Goal: Check status: Check status

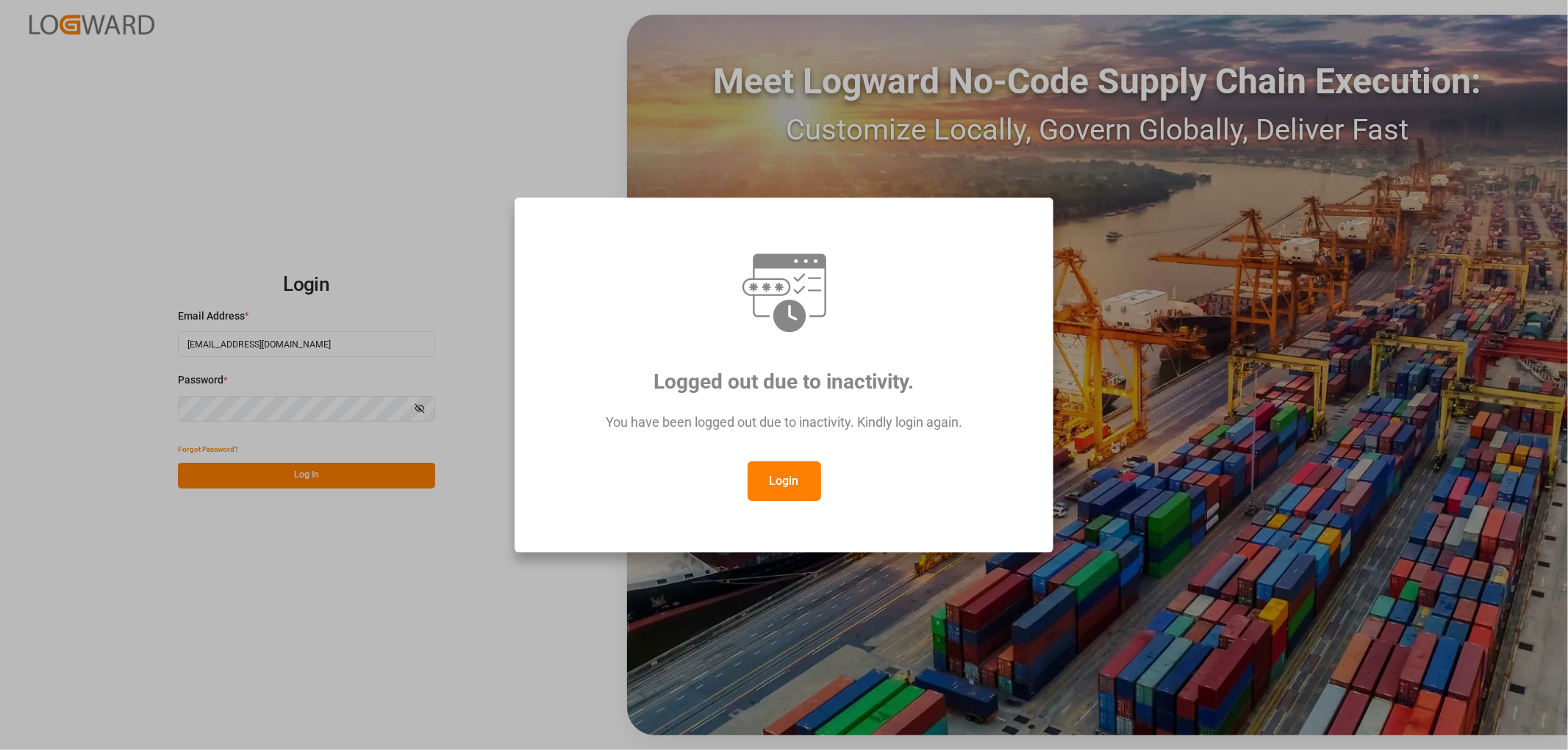
click at [775, 486] on button "Login" at bounding box center [785, 481] width 74 height 40
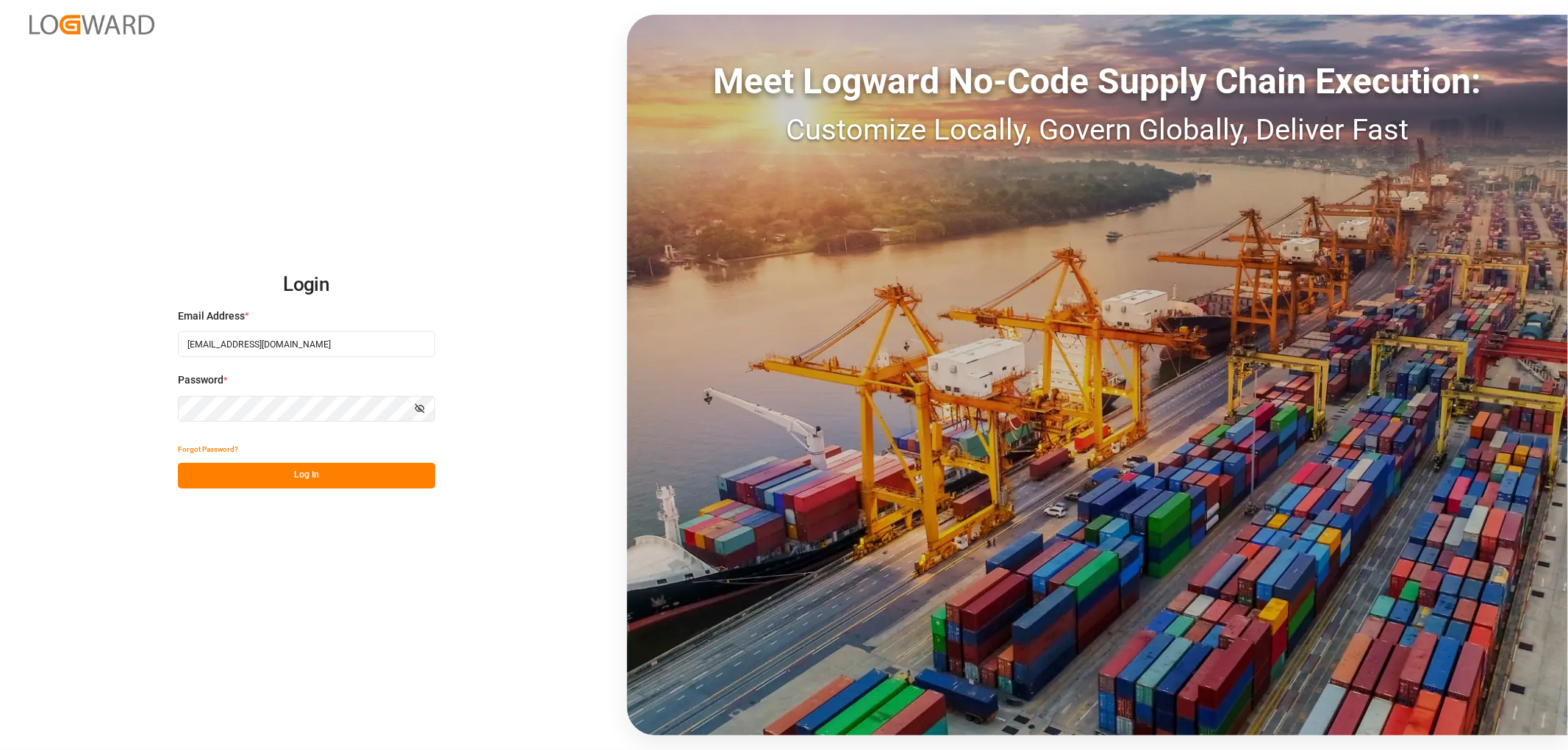
click at [309, 479] on button "Log In" at bounding box center [306, 476] width 257 height 26
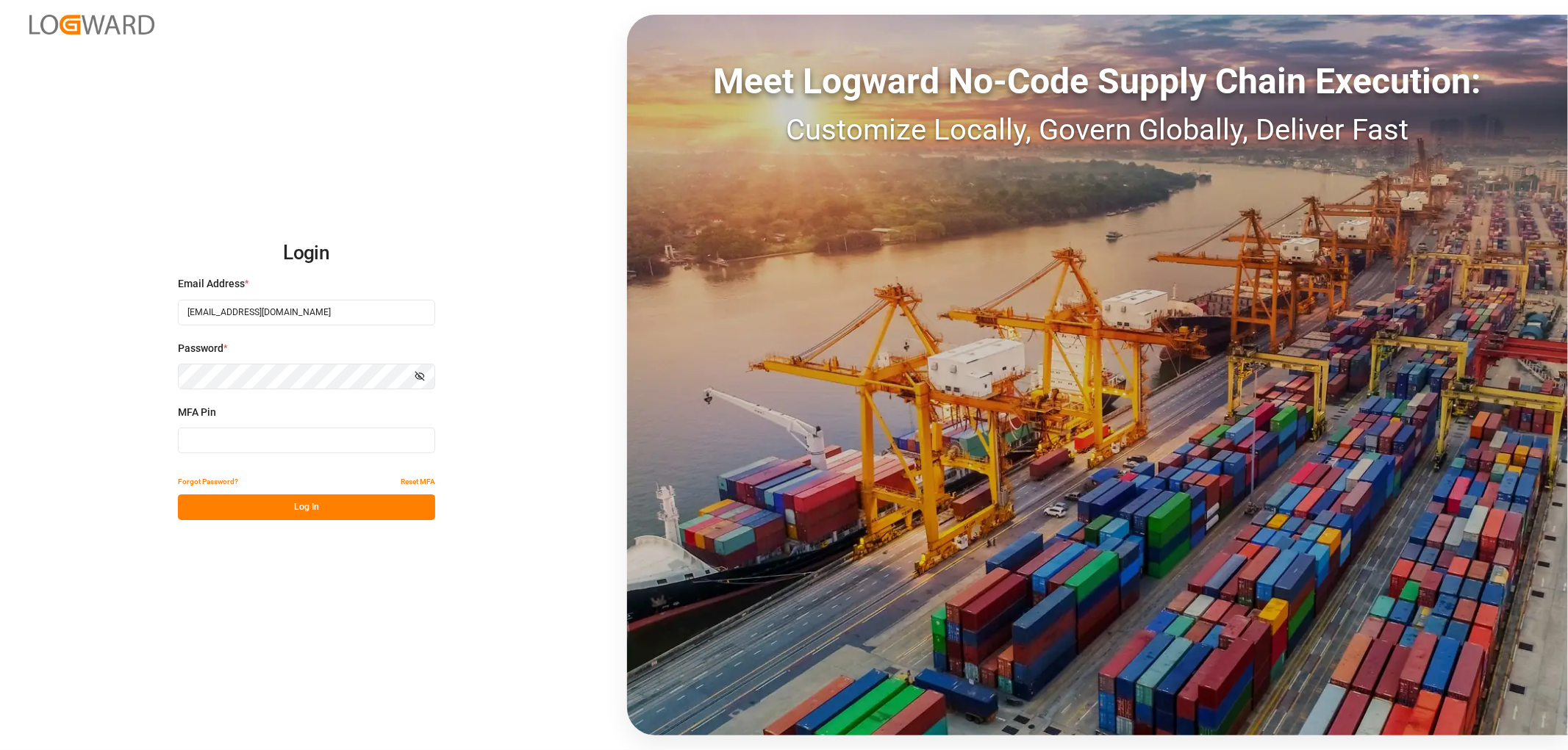
click at [288, 447] on input at bounding box center [306, 441] width 257 height 26
type input "781441"
click at [303, 503] on button "Log In" at bounding box center [306, 508] width 257 height 26
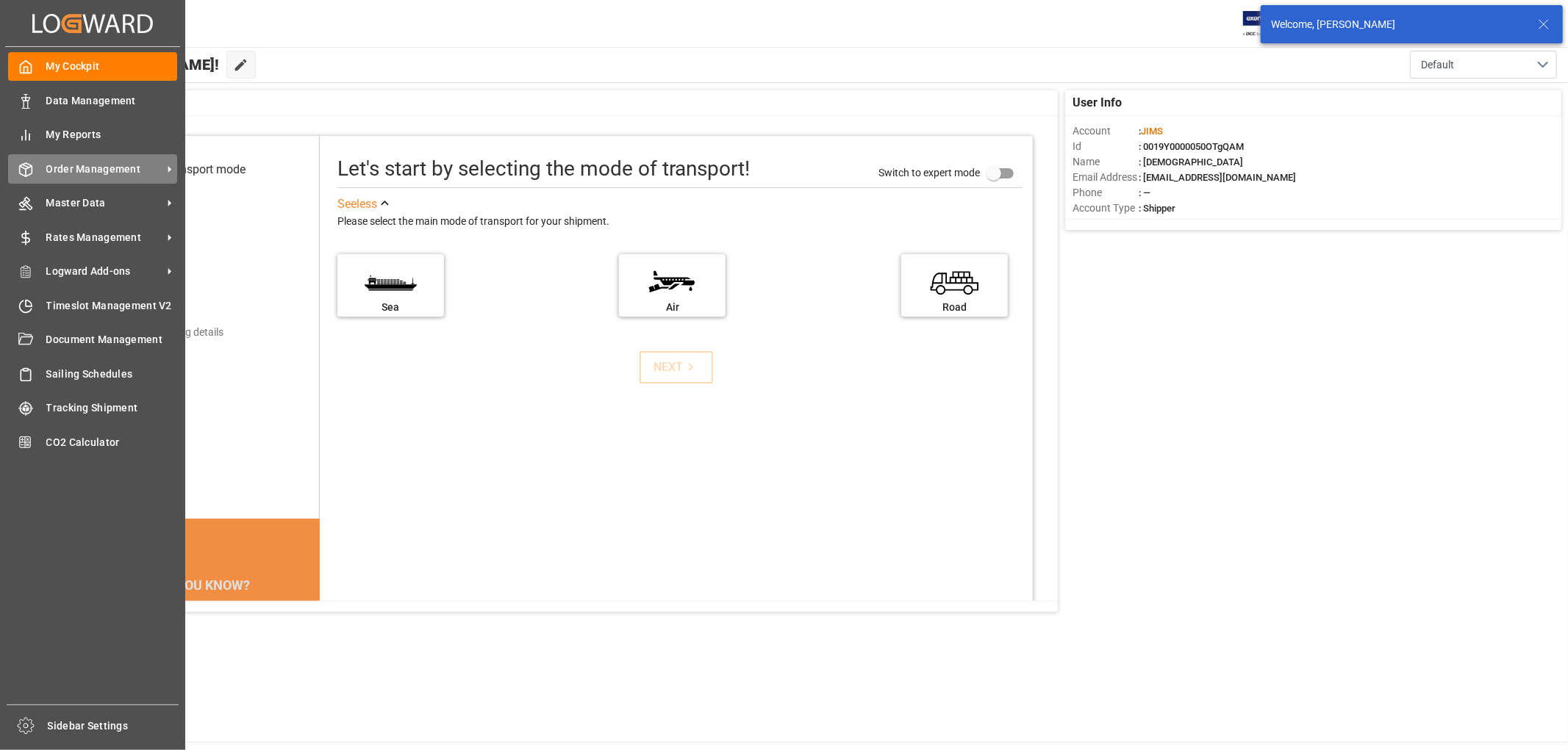
click at [134, 169] on span "Order Management" at bounding box center [104, 169] width 116 height 15
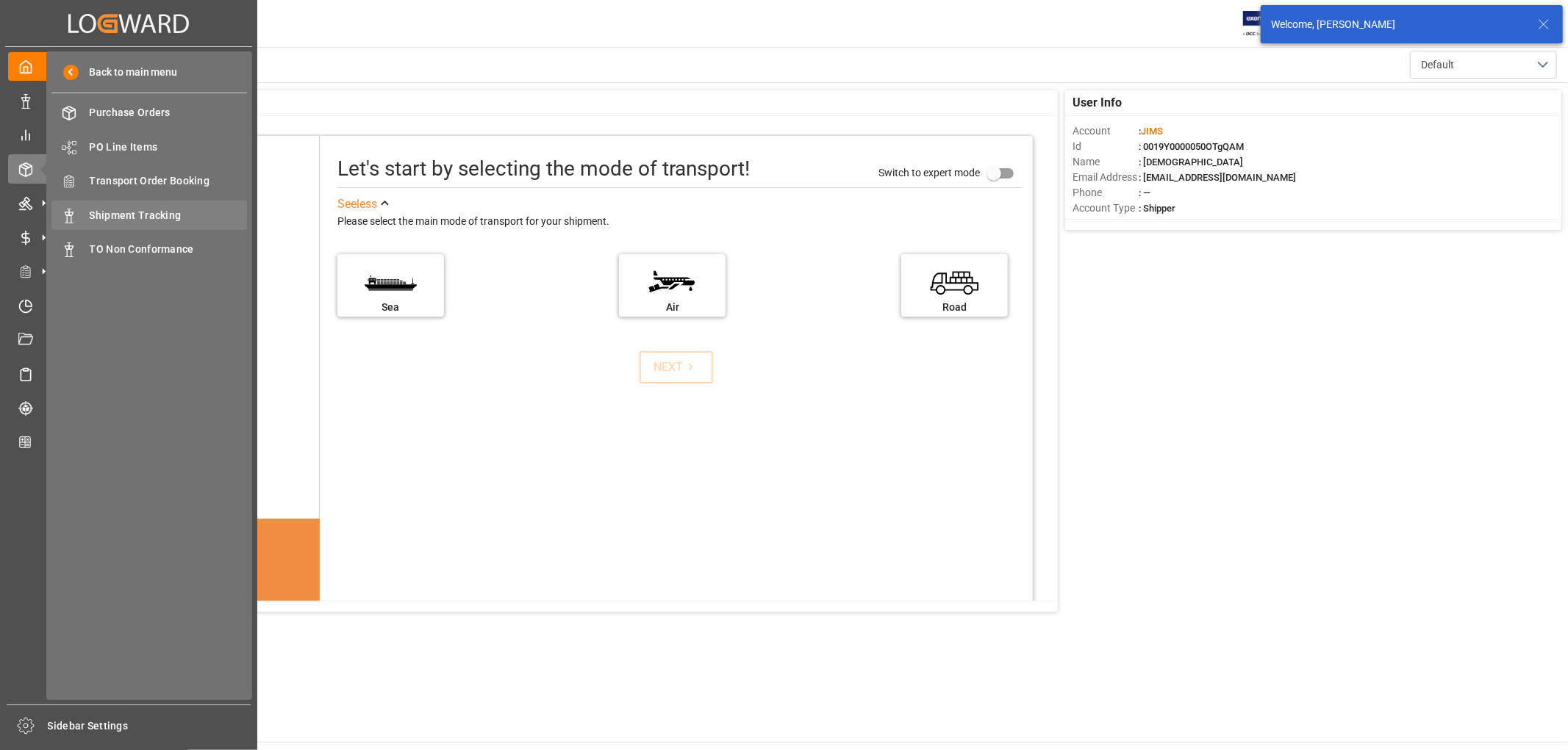
click at [155, 219] on span "Shipment Tracking" at bounding box center [168, 216] width 158 height 15
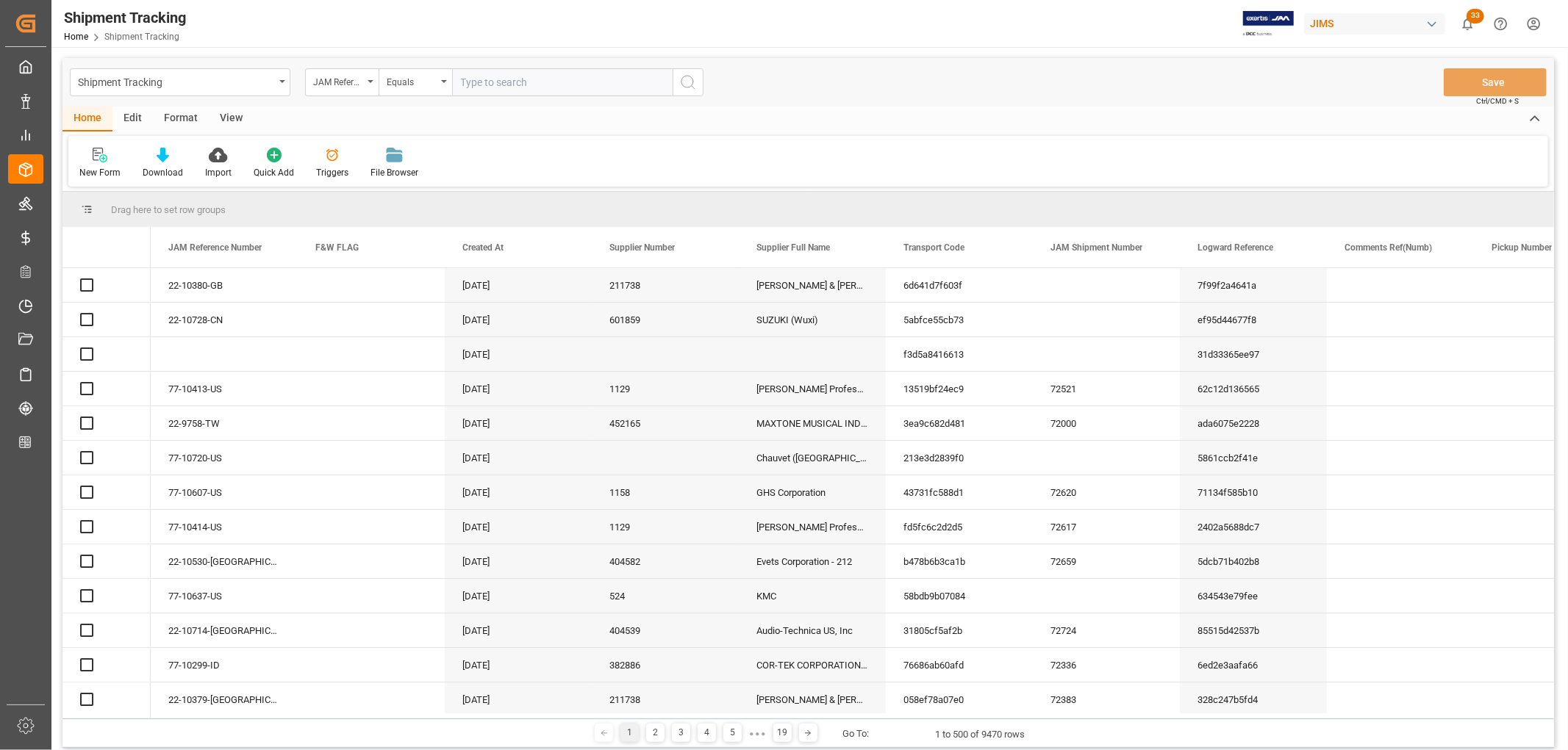
click at [482, 83] on input "text" at bounding box center [562, 82] width 221 height 27
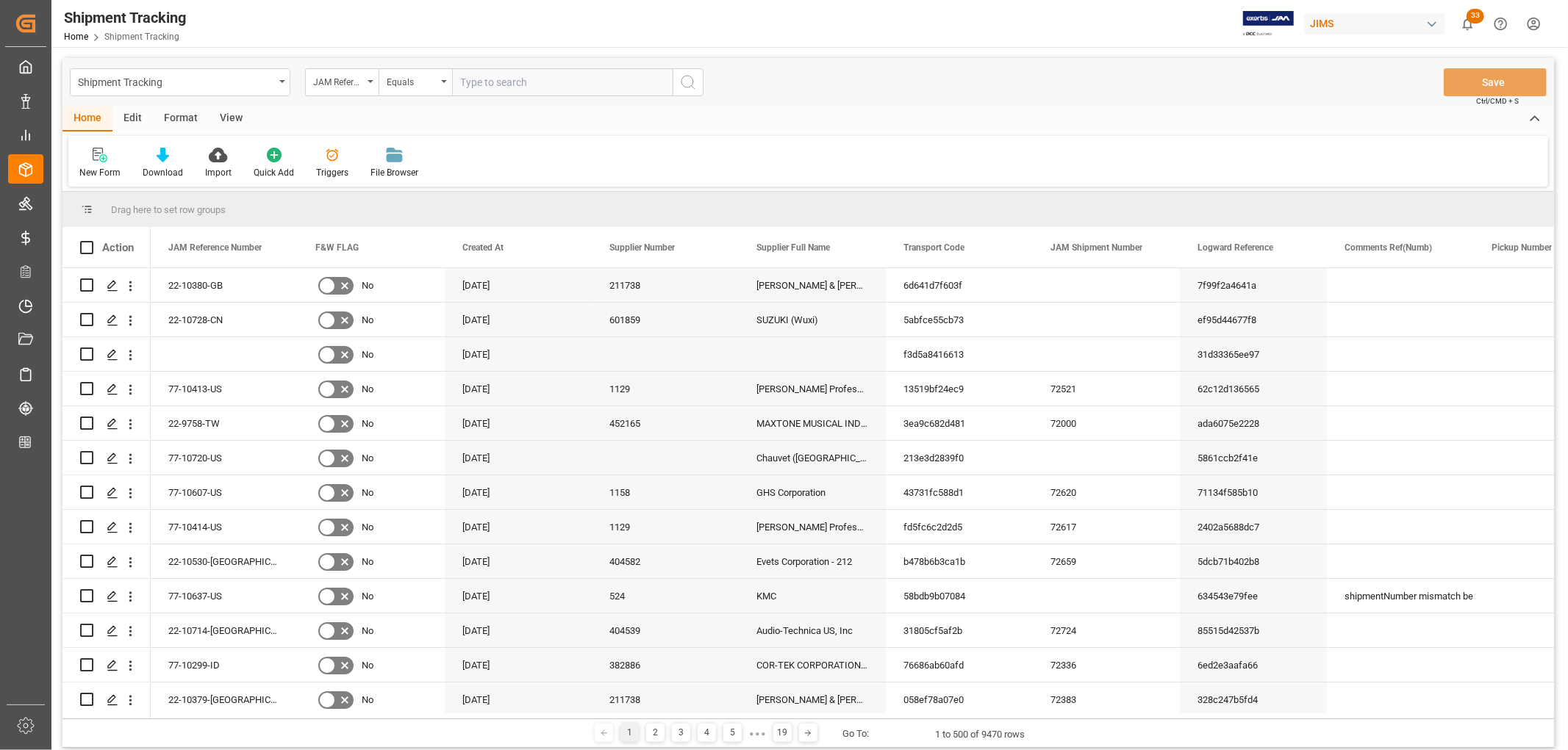
paste input "22-9371-ID"
type input "22-9371-ID"
click at [685, 81] on icon "search button" at bounding box center [688, 82] width 18 height 18
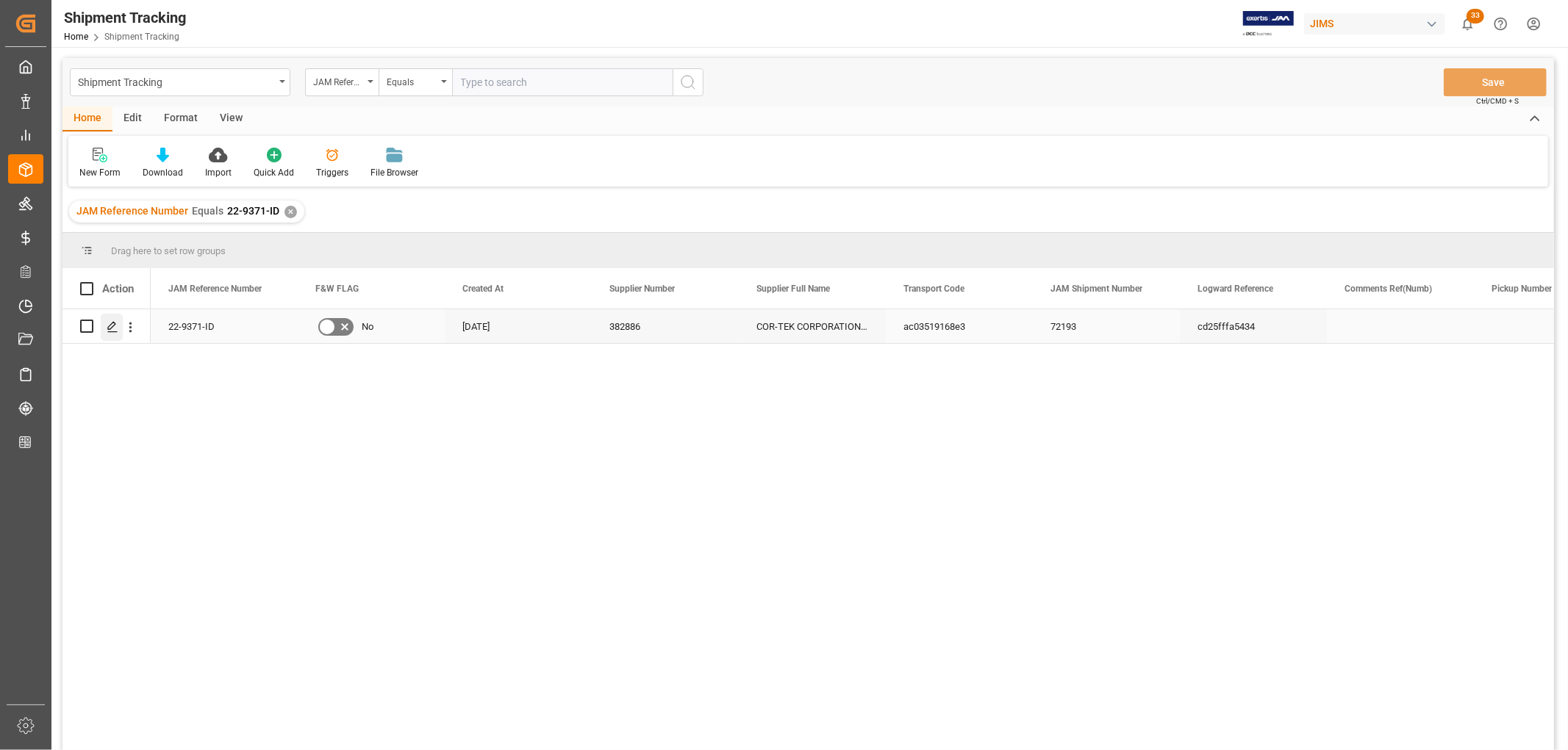
click at [111, 327] on polygon "Press SPACE to select this row." at bounding box center [112, 326] width 8 height 8
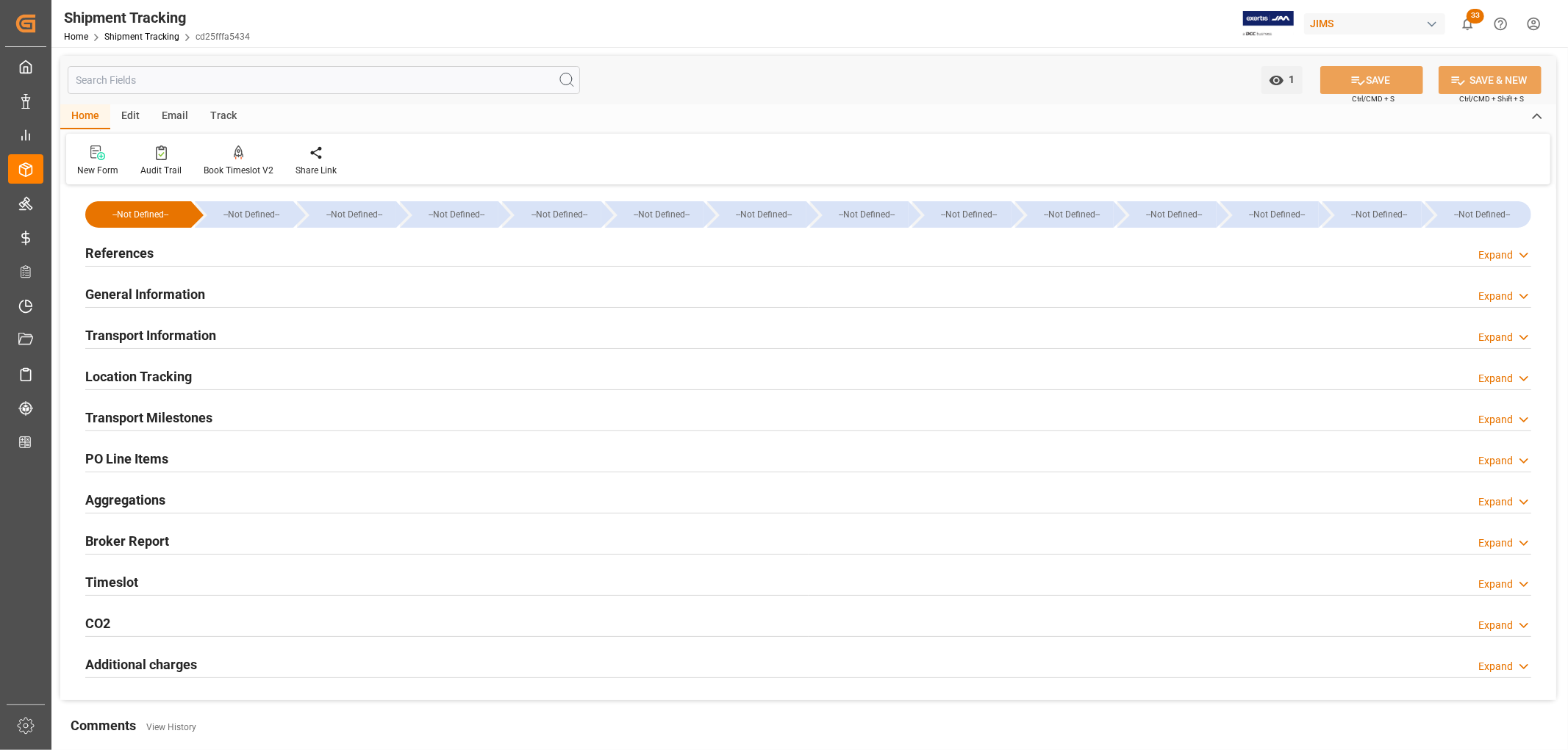
type input "[DATE] 11:59"
type input "[DATE] 00:00"
type input "[DATE] 06:24"
type input "[DATE]"
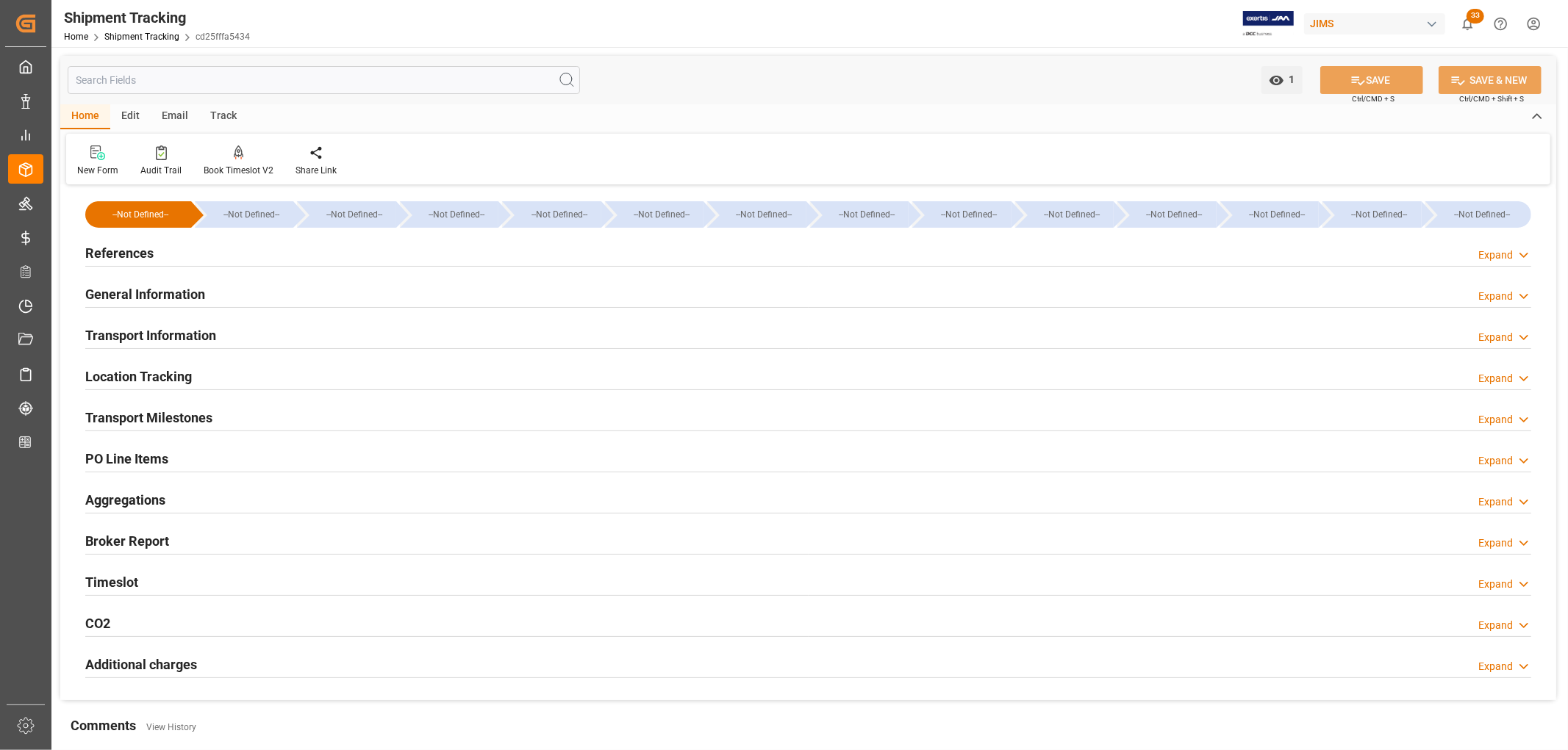
type input "[DATE] 00:00"
click at [167, 412] on h2 "Transport Milestones" at bounding box center [149, 418] width 127 height 20
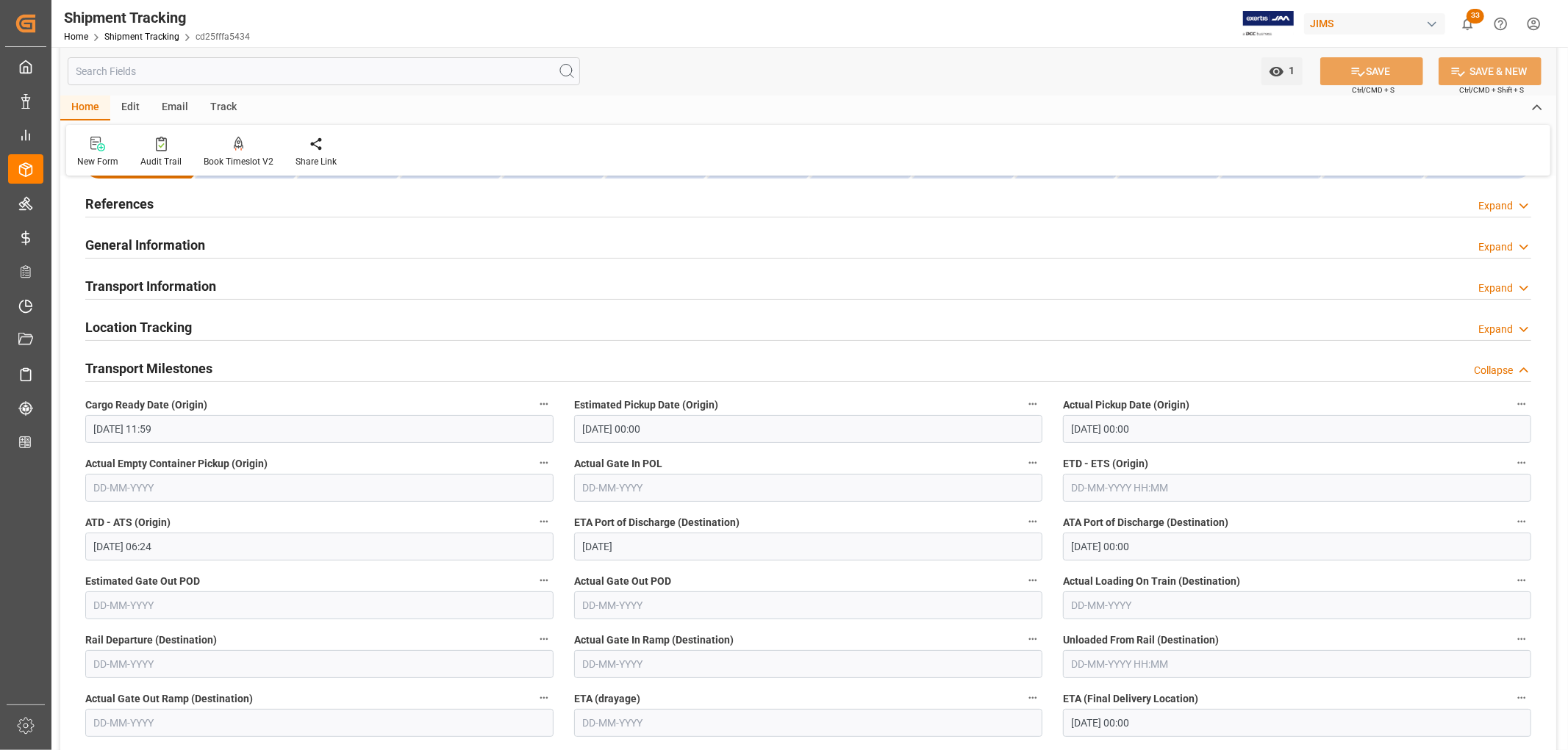
scroll to position [245, 0]
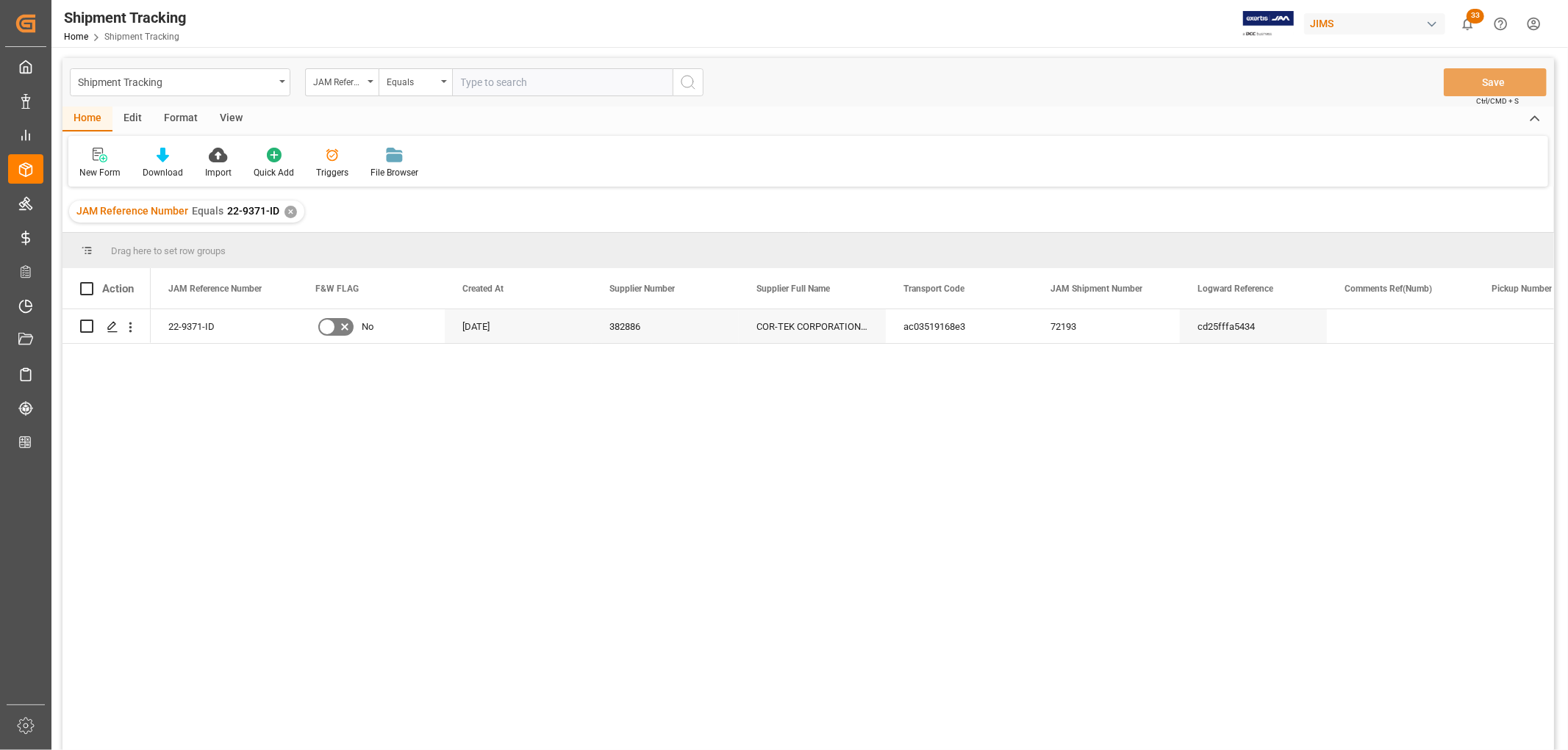
click at [487, 81] on input "text" at bounding box center [562, 82] width 221 height 27
type input "22-9739-KR"
click at [285, 211] on div "✕" at bounding box center [291, 211] width 13 height 13
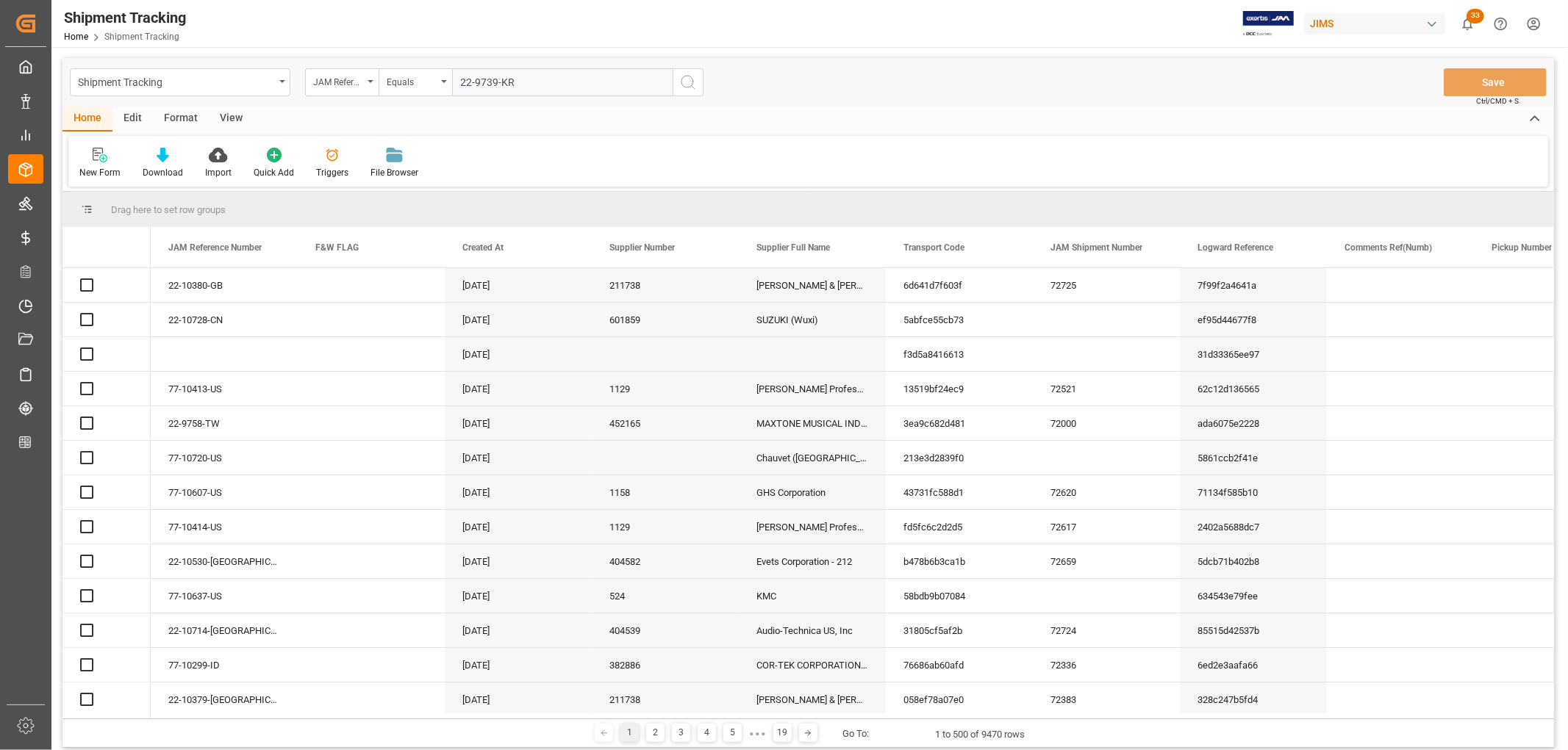
click at [688, 82] on icon "search button" at bounding box center [688, 82] width 18 height 18
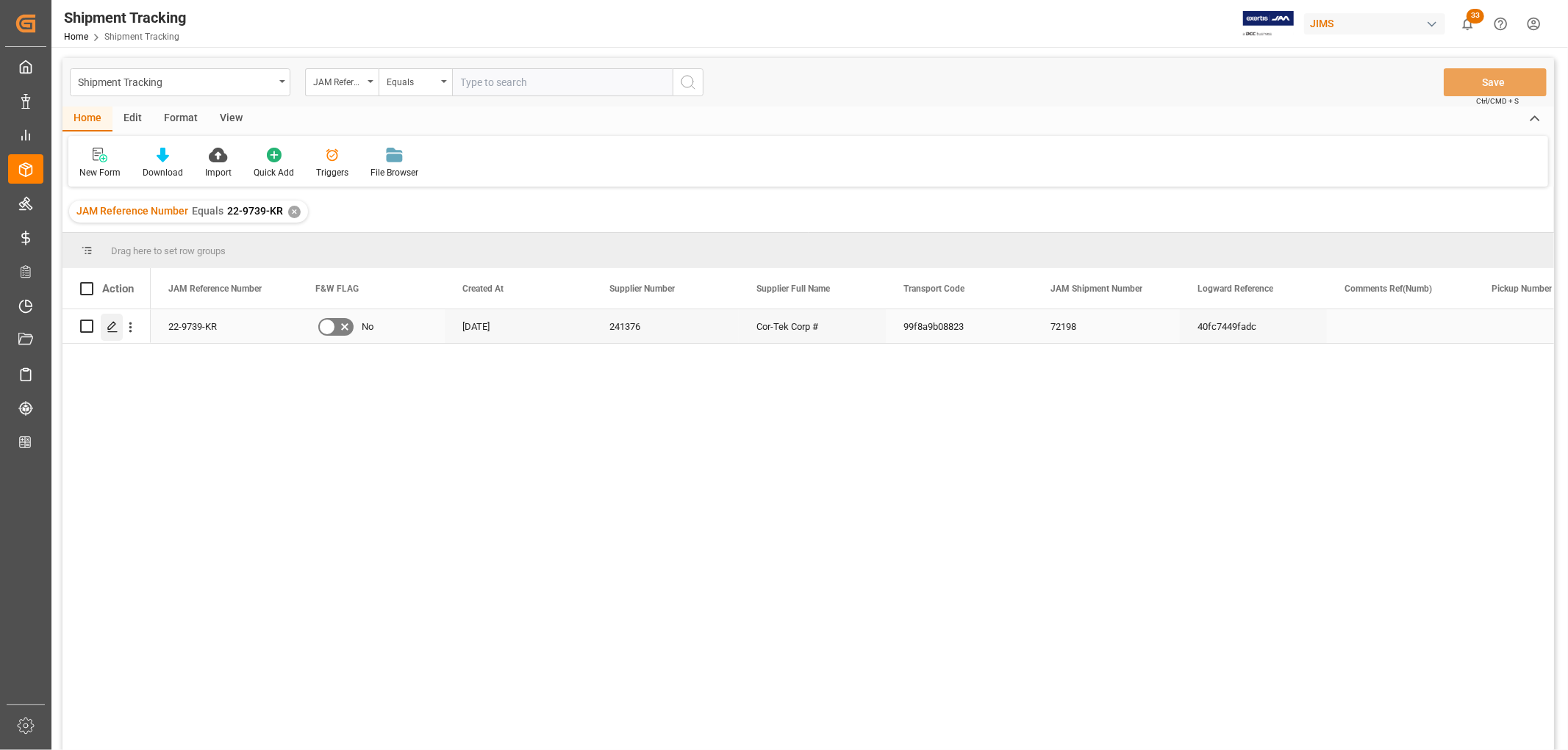
click at [114, 327] on icon "Press SPACE to select this row." at bounding box center [113, 327] width 12 height 12
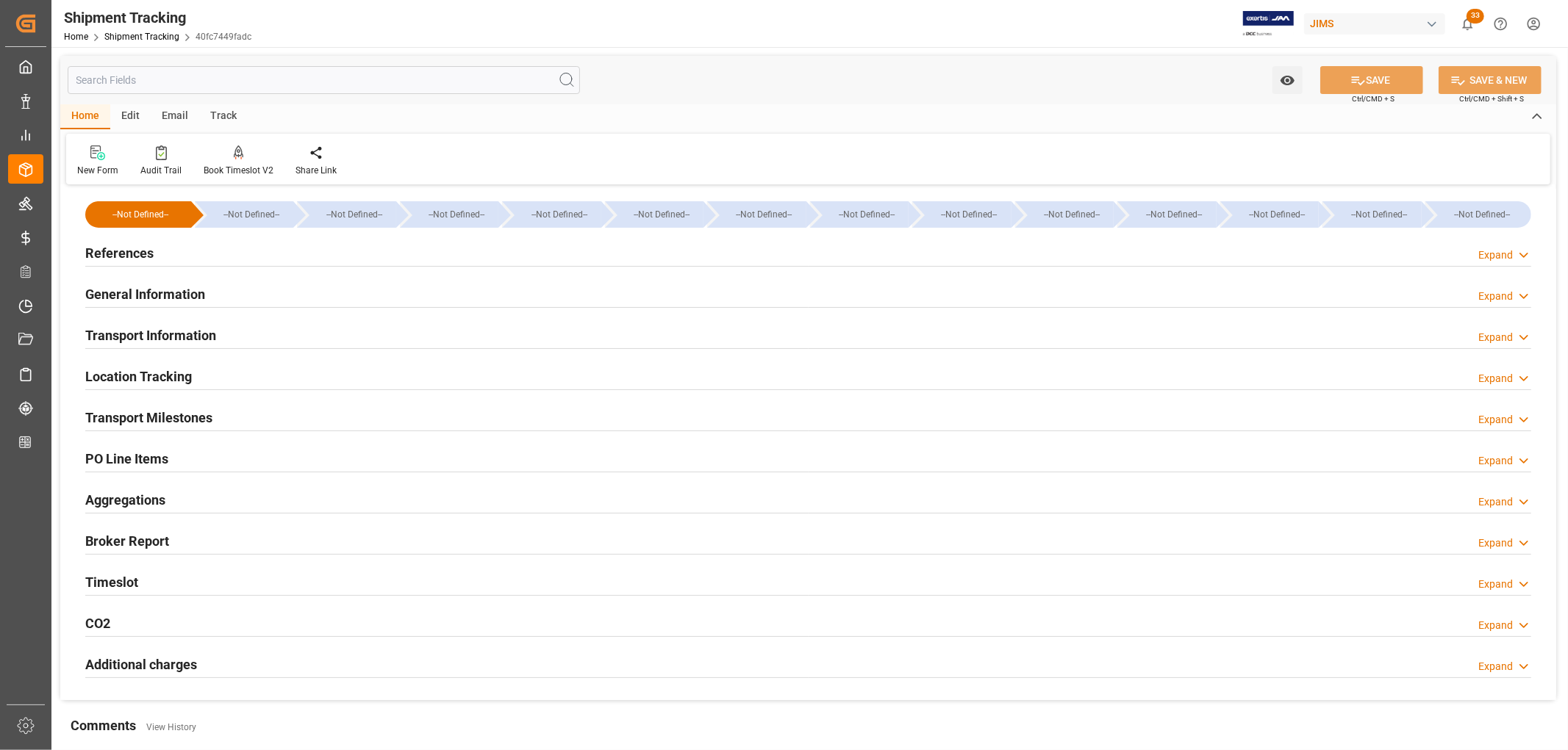
scroll to position [163, 0]
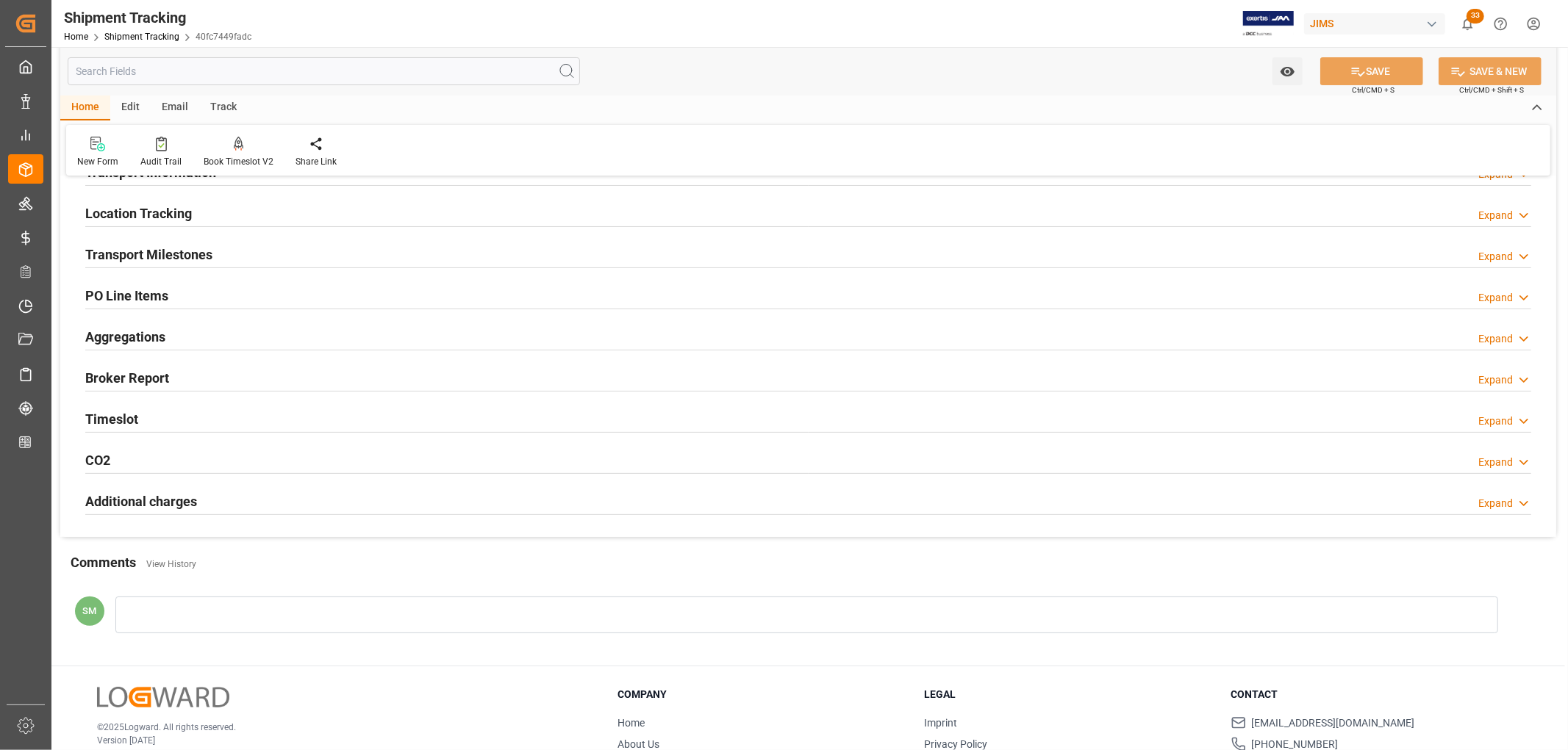
click at [114, 413] on h2 "Timeslot" at bounding box center [112, 418] width 53 height 20
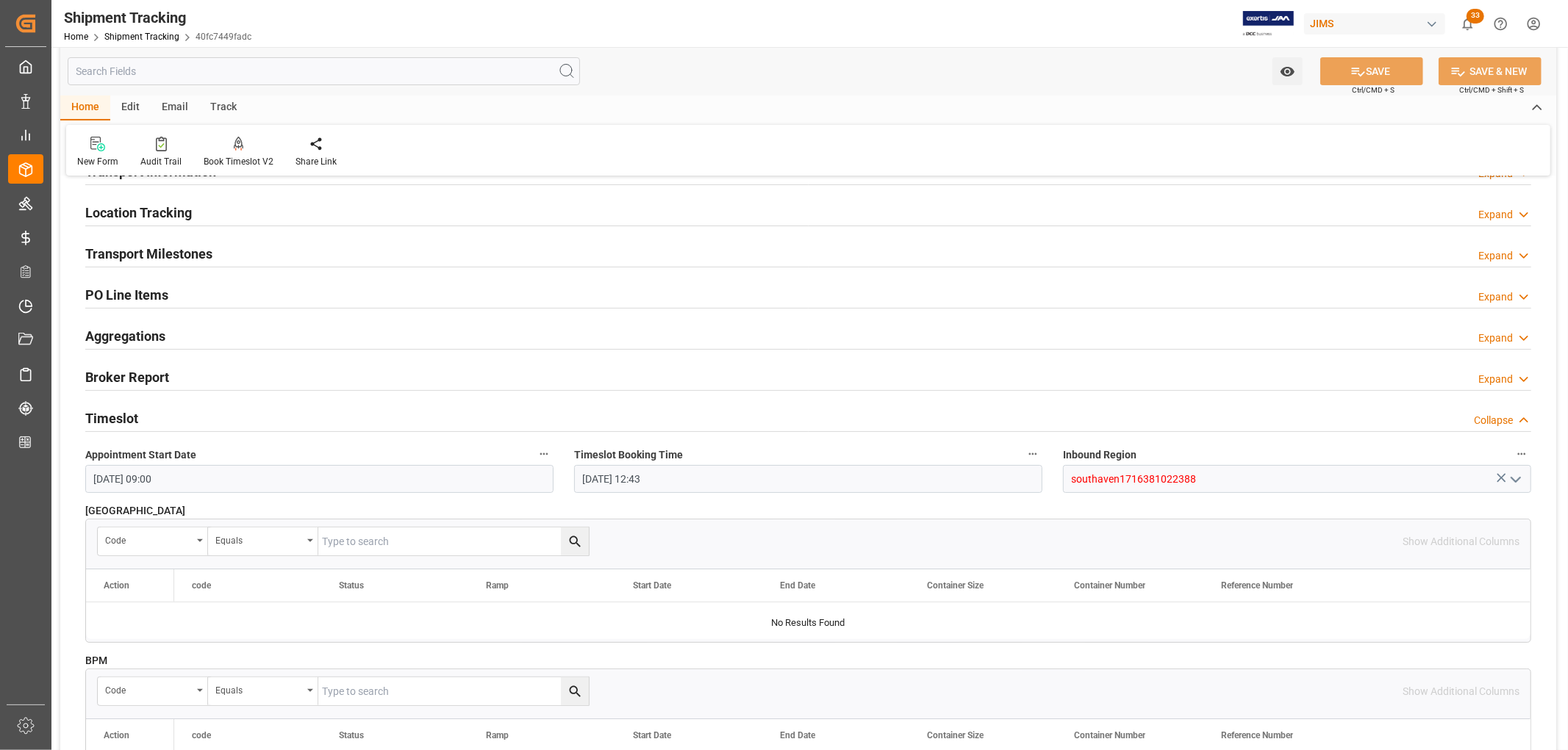
scroll to position [82, 0]
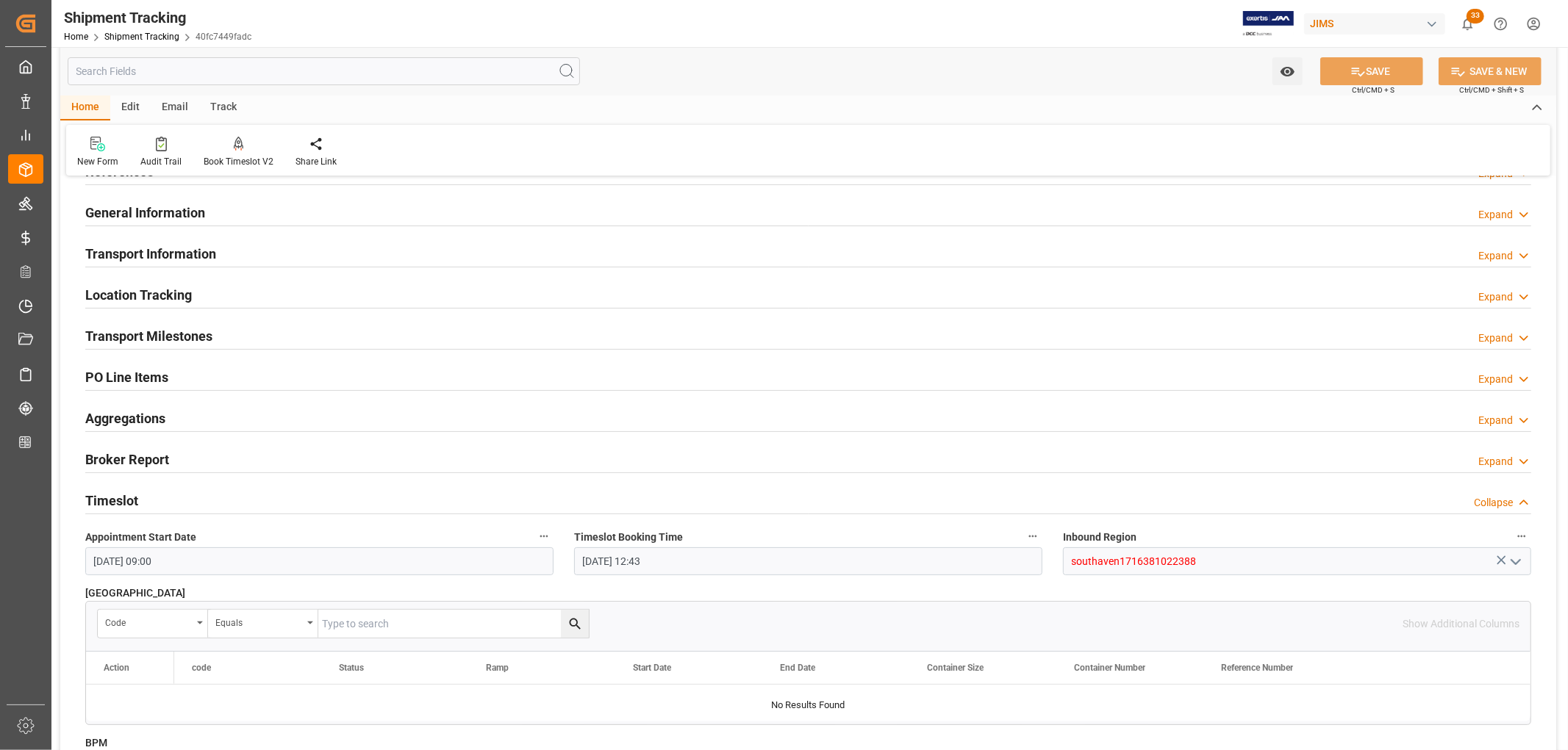
click at [162, 339] on h2 "Transport Milestones" at bounding box center [149, 336] width 127 height 20
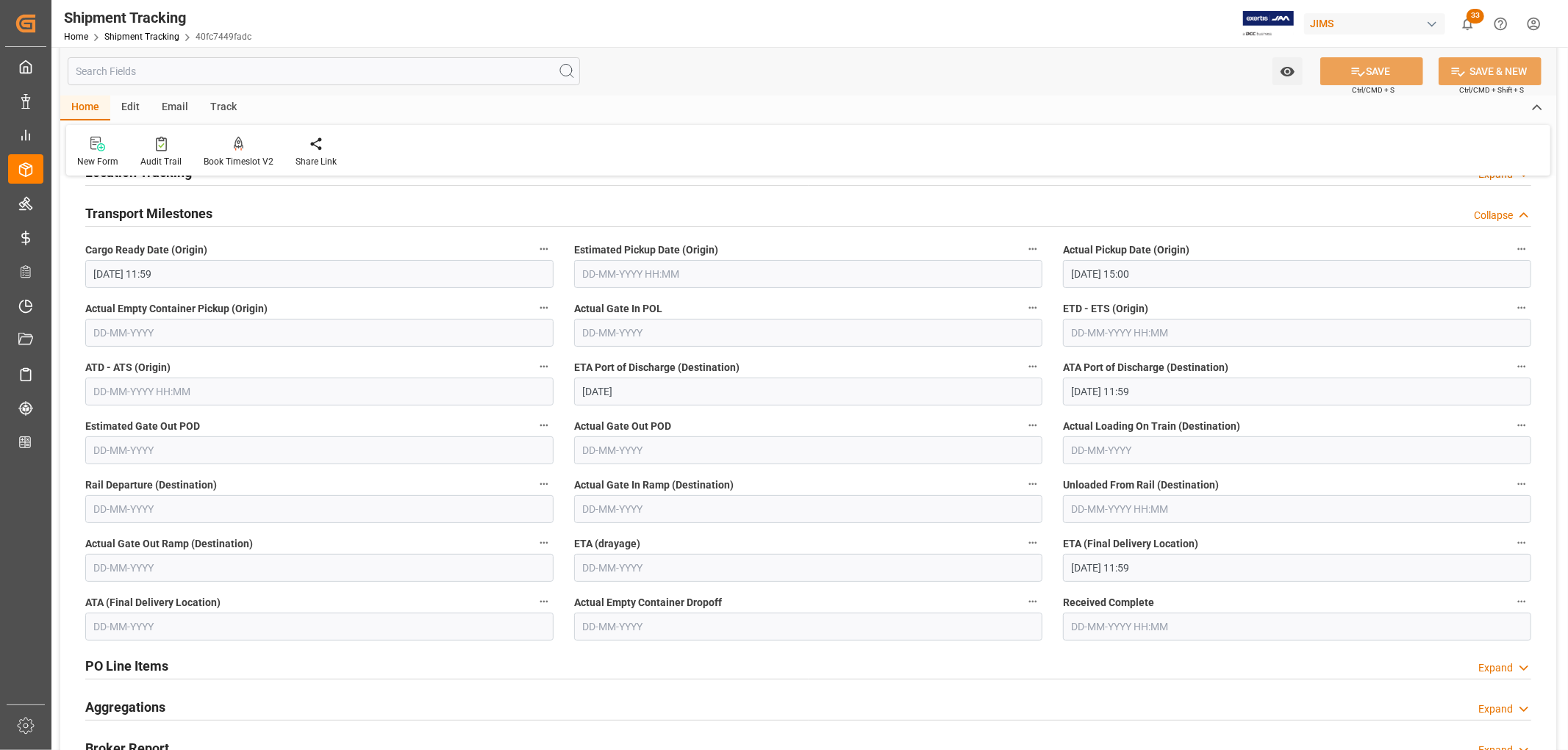
scroll to position [408, 0]
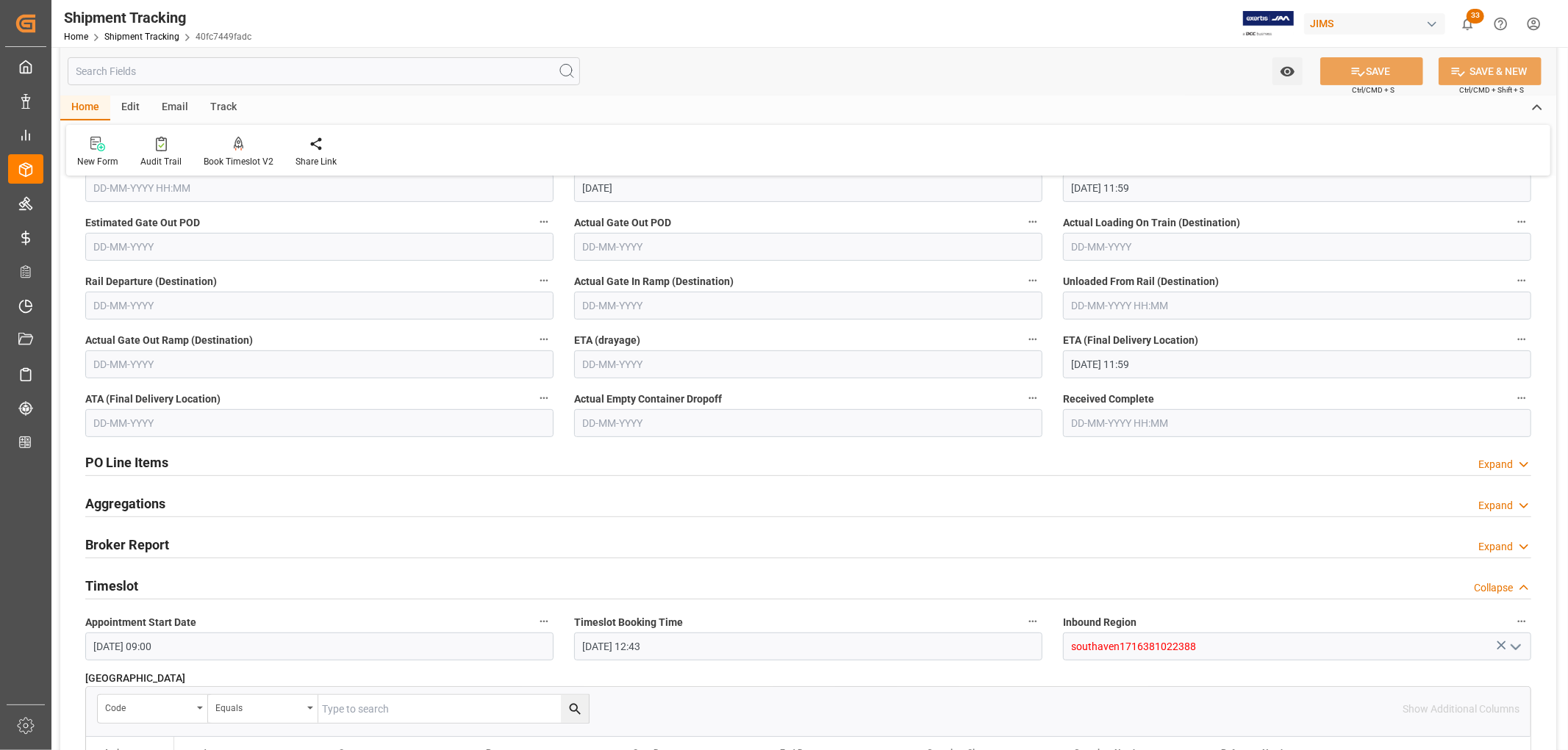
click at [1101, 363] on input "[DATE] 11:59" at bounding box center [1297, 364] width 469 height 27
click at [1134, 570] on div "27" at bounding box center [1139, 569] width 18 height 18
type input "[DATE] 11:59"
click at [1391, 74] on button "SAVE" at bounding box center [1372, 71] width 103 height 27
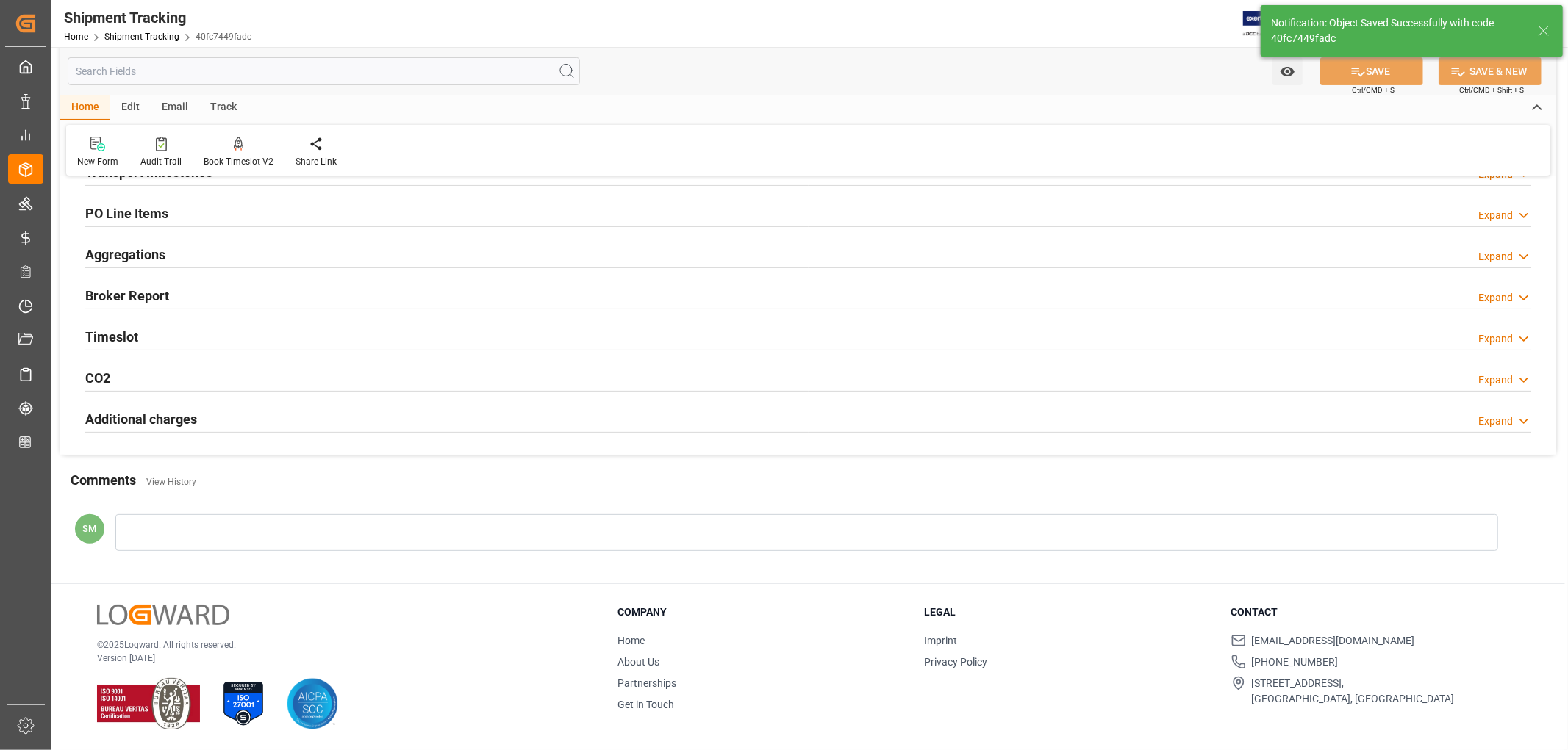
scroll to position [0, 0]
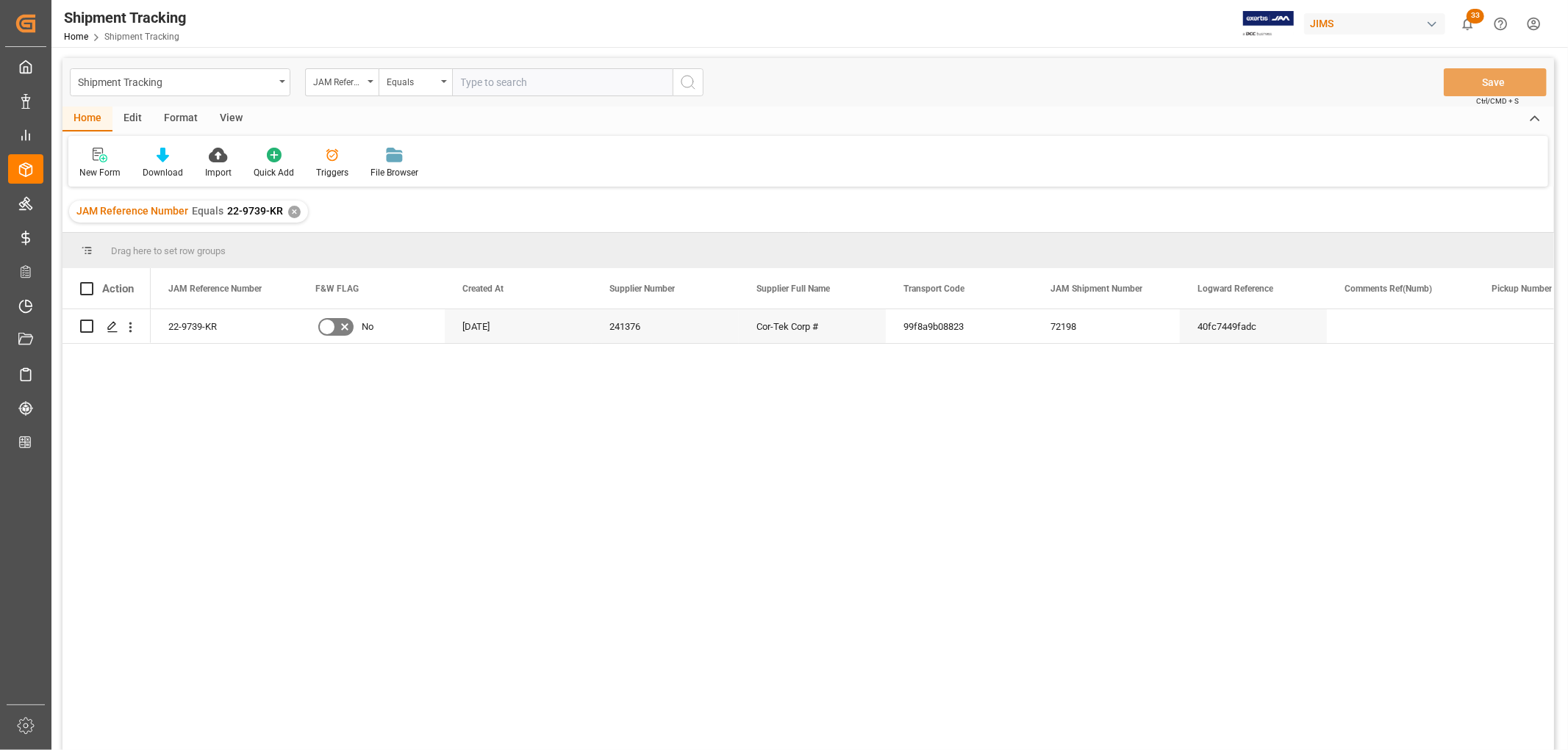
click at [503, 84] on input "text" at bounding box center [562, 82] width 221 height 27
type input "22-9892-CN"
click at [292, 210] on div "✕" at bounding box center [294, 211] width 13 height 13
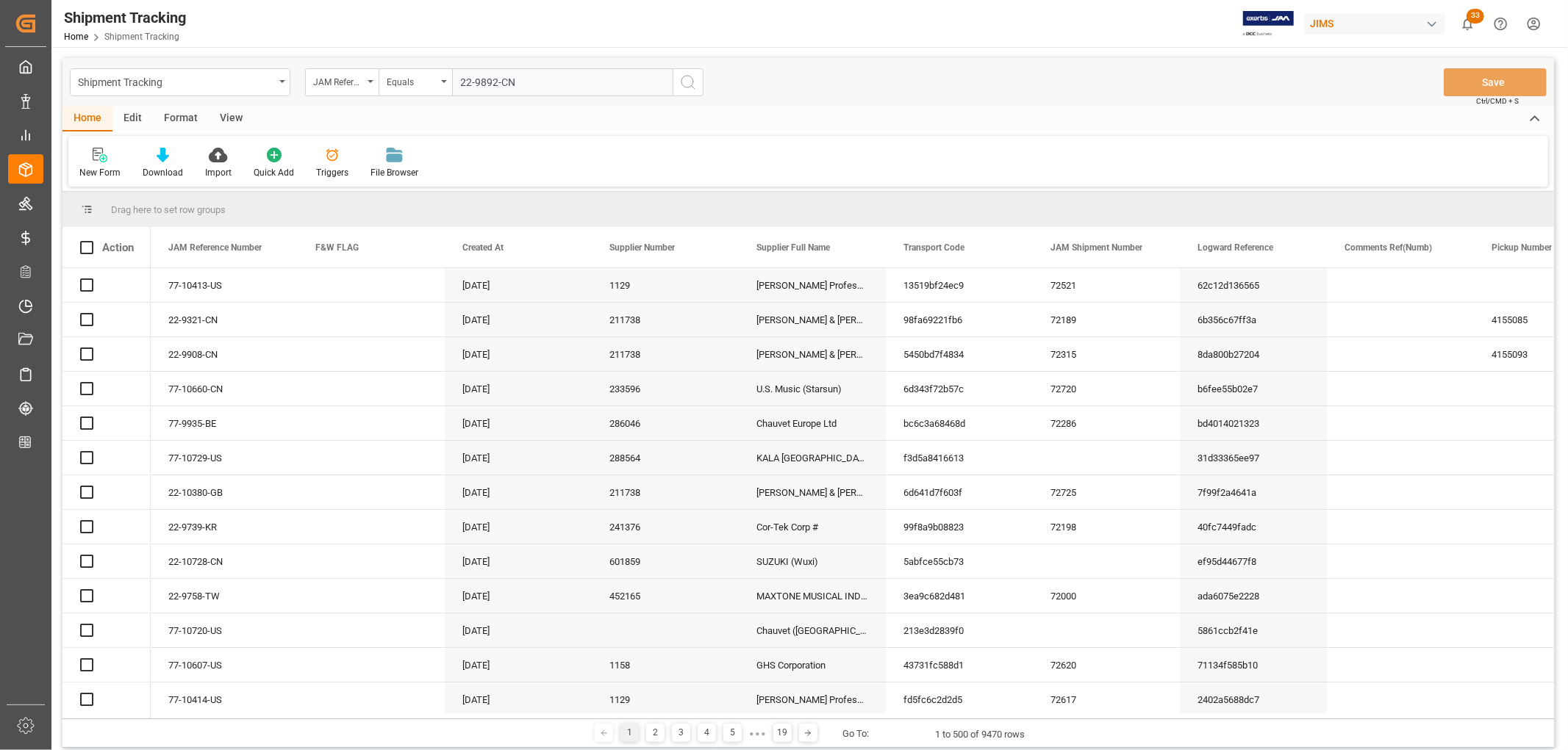
click at [688, 82] on icon "search button" at bounding box center [688, 82] width 18 height 18
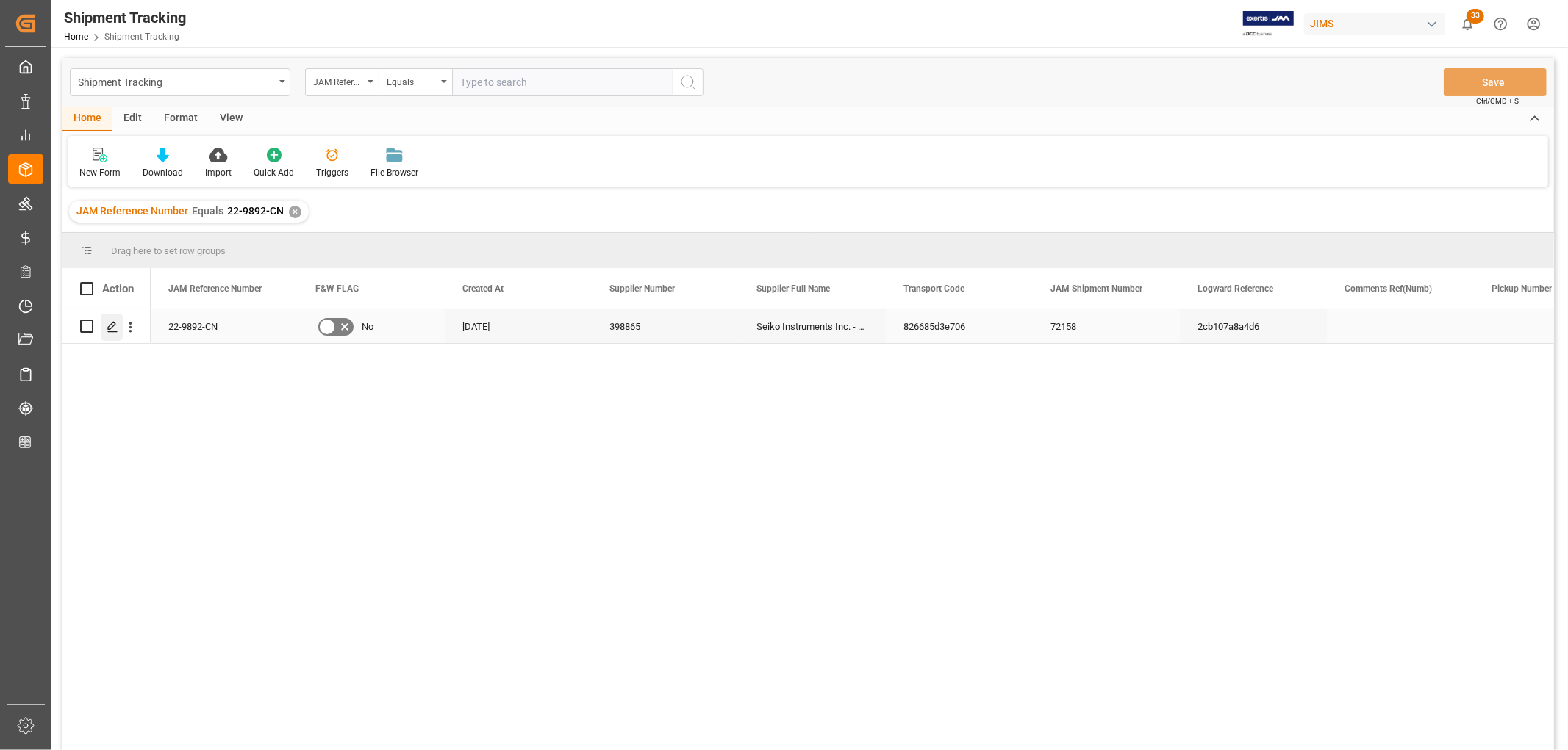
click at [107, 321] on icon "Press SPACE to select this row." at bounding box center [113, 327] width 12 height 12
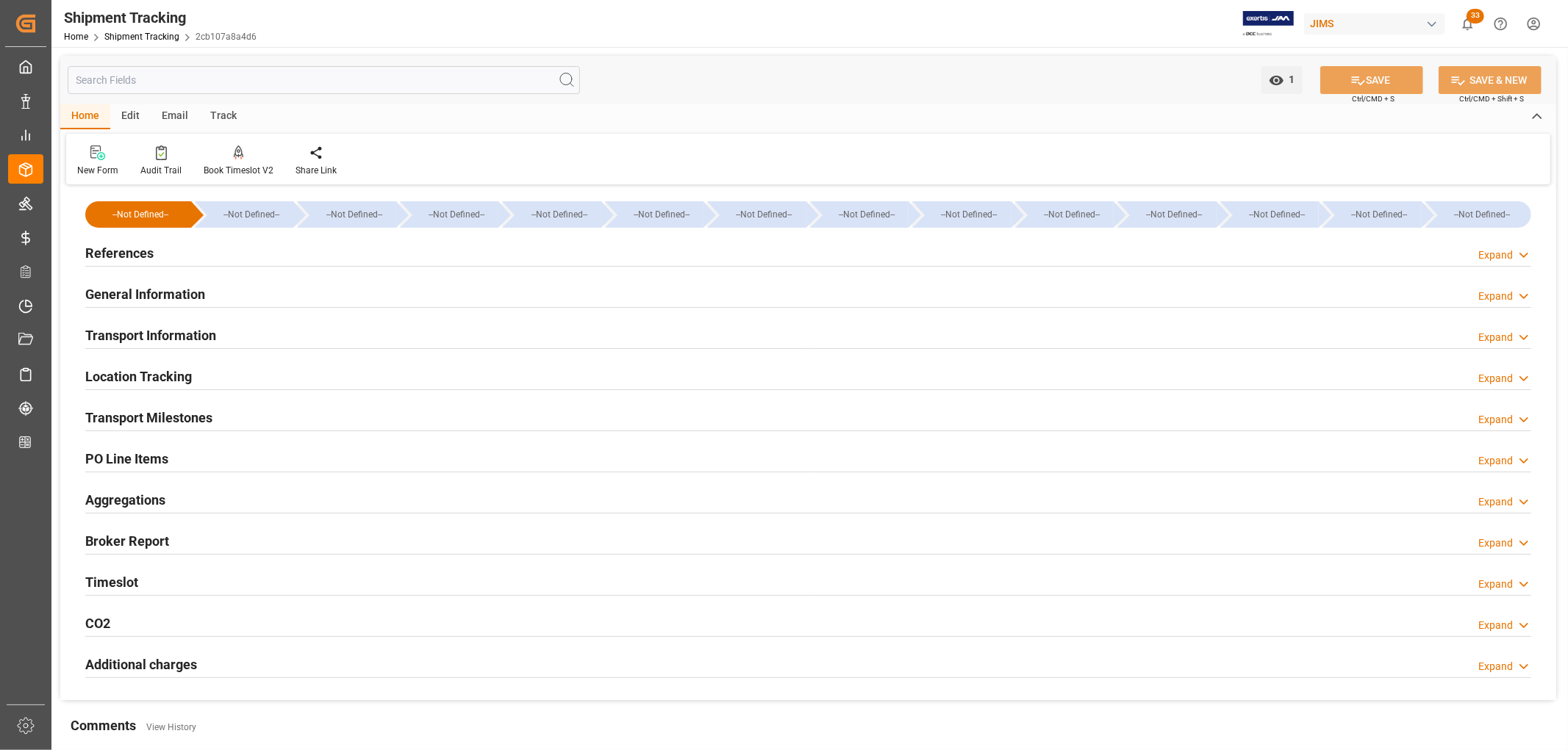
click at [160, 418] on h2 "Transport Milestones" at bounding box center [149, 418] width 127 height 20
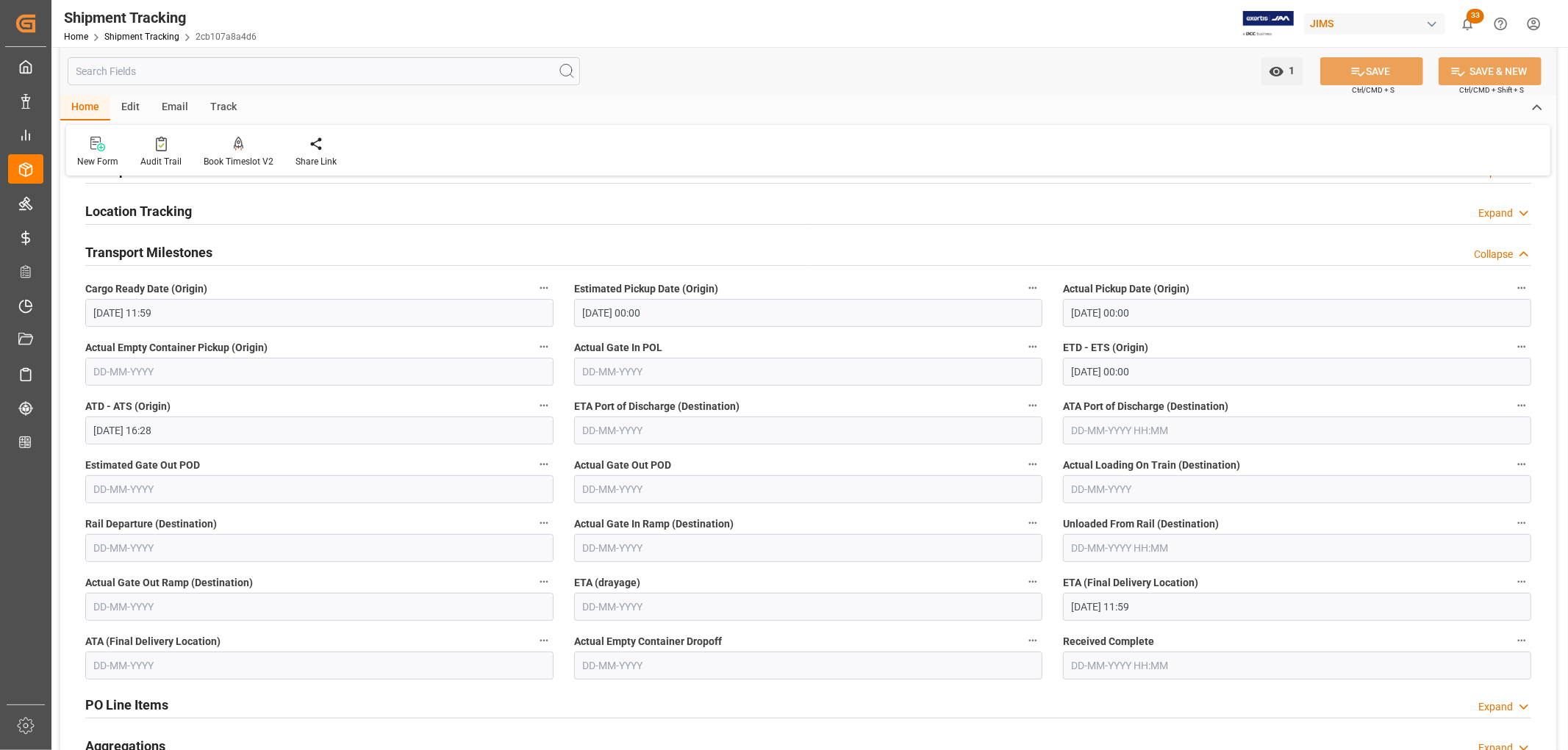
scroll to position [245, 0]
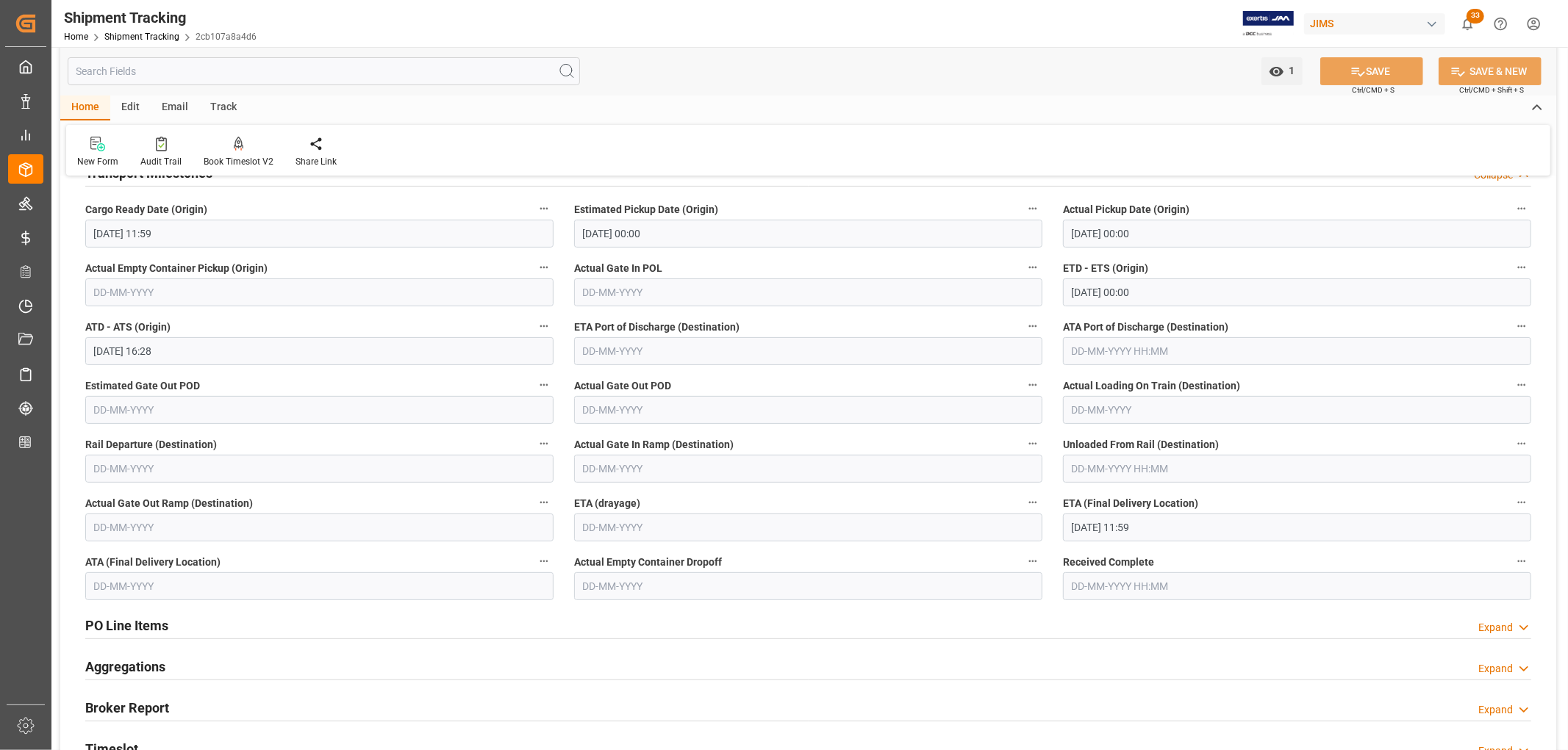
click at [1091, 534] on input "[DATE] 11:59" at bounding box center [1297, 527] width 469 height 27
click at [1195, 365] on span "5" at bounding box center [1197, 367] width 5 height 10
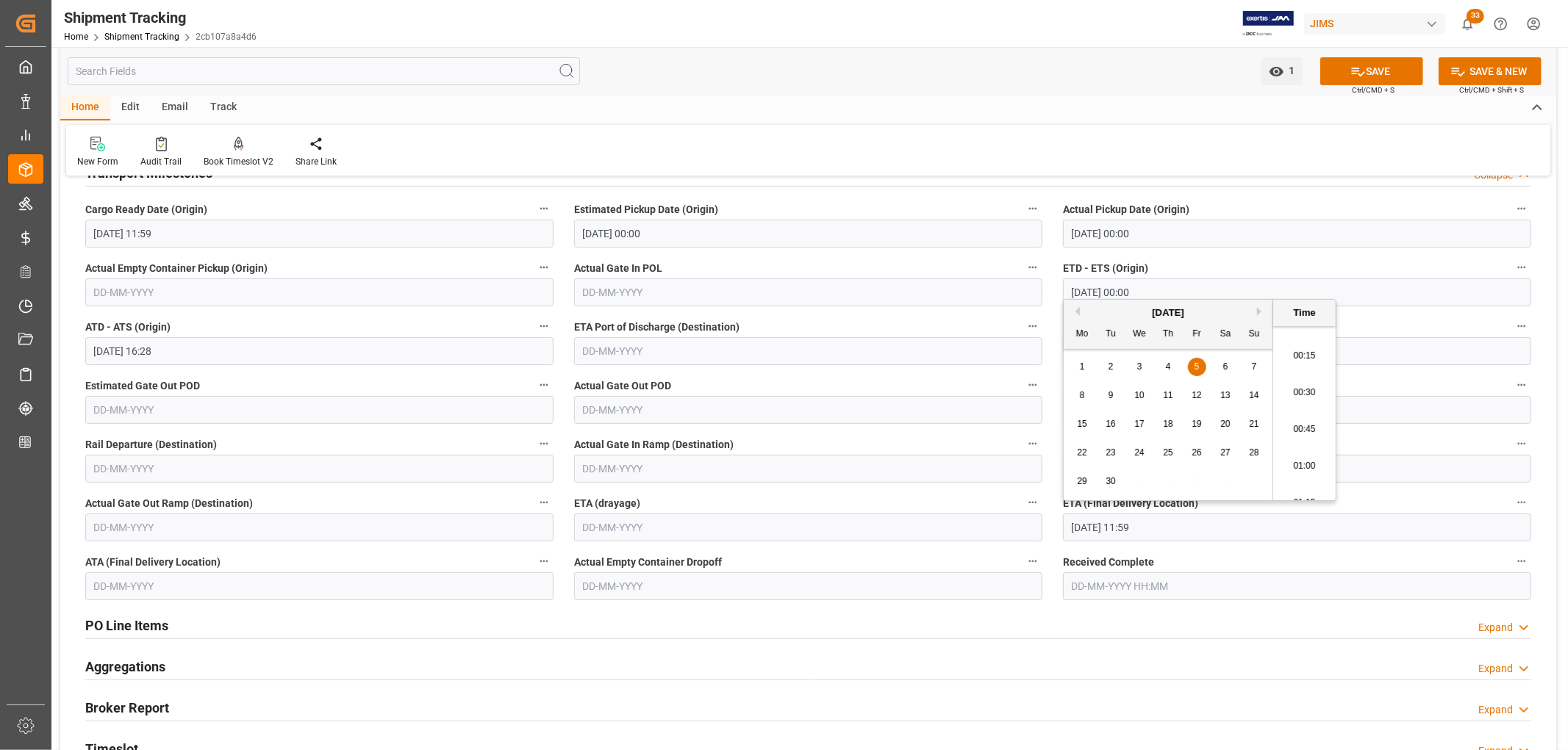
scroll to position [0, 0]
click at [1309, 344] on li "00:00" at bounding box center [1304, 345] width 63 height 37
type input "[DATE] 00:00"
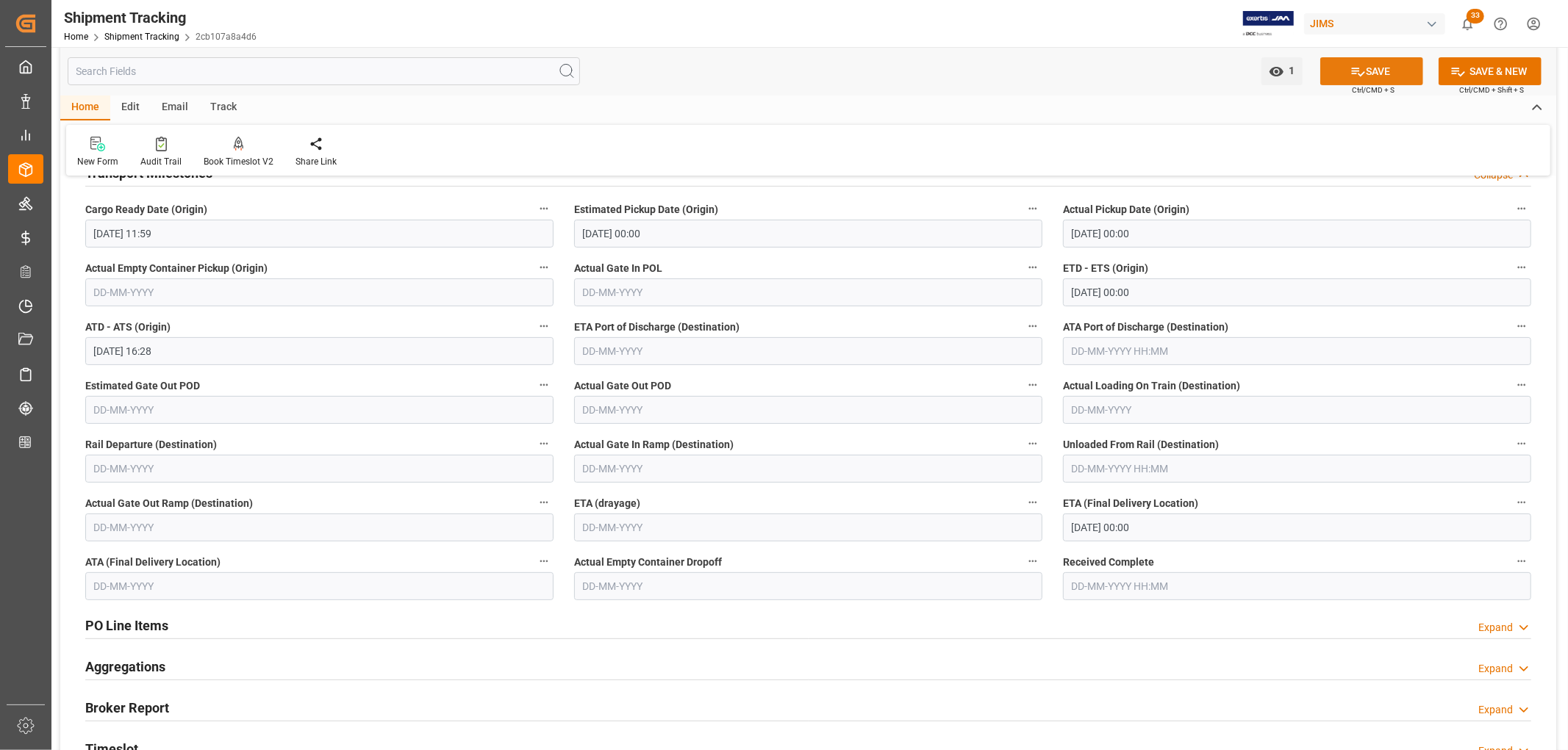
click at [1354, 61] on button "SAVE" at bounding box center [1372, 71] width 103 height 27
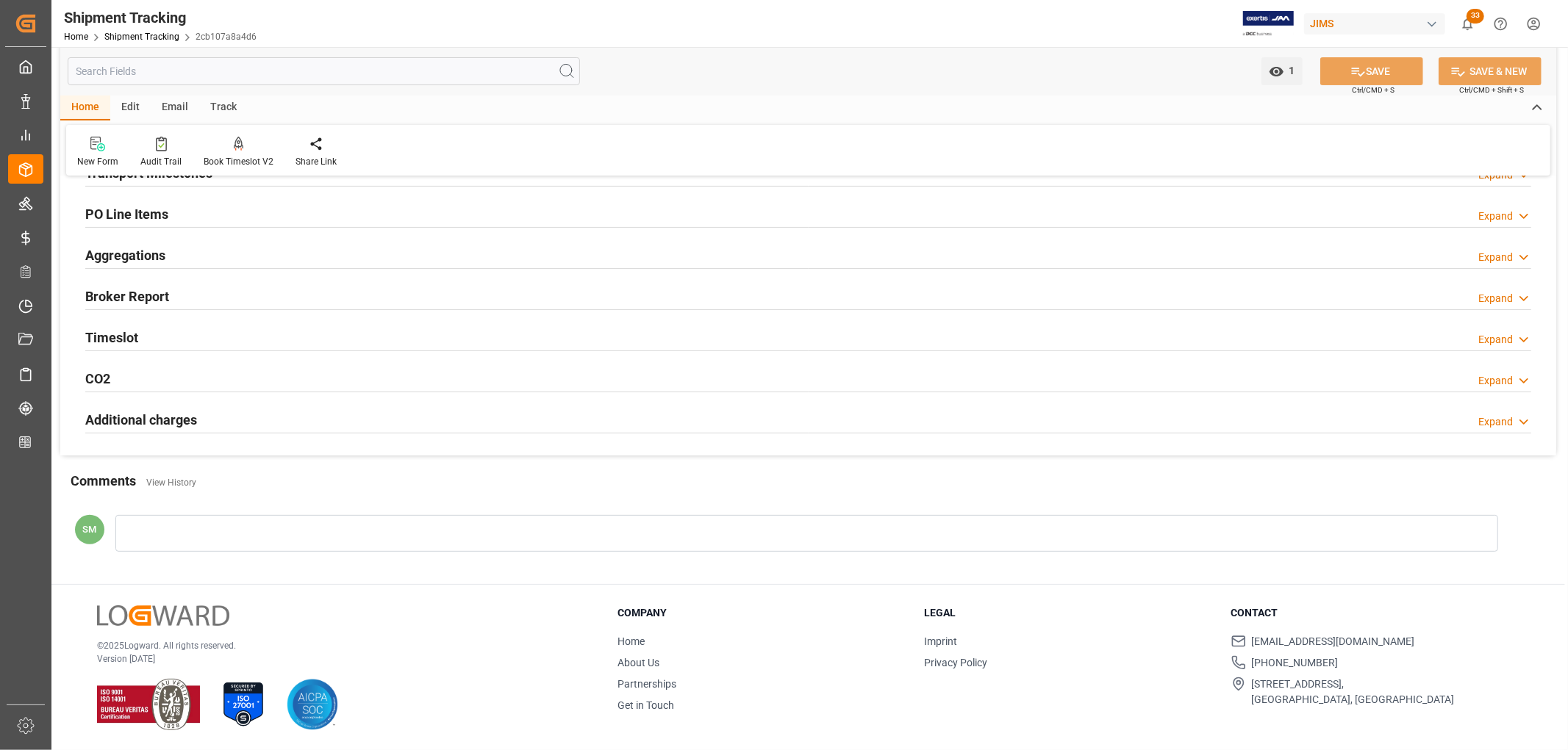
scroll to position [82, 0]
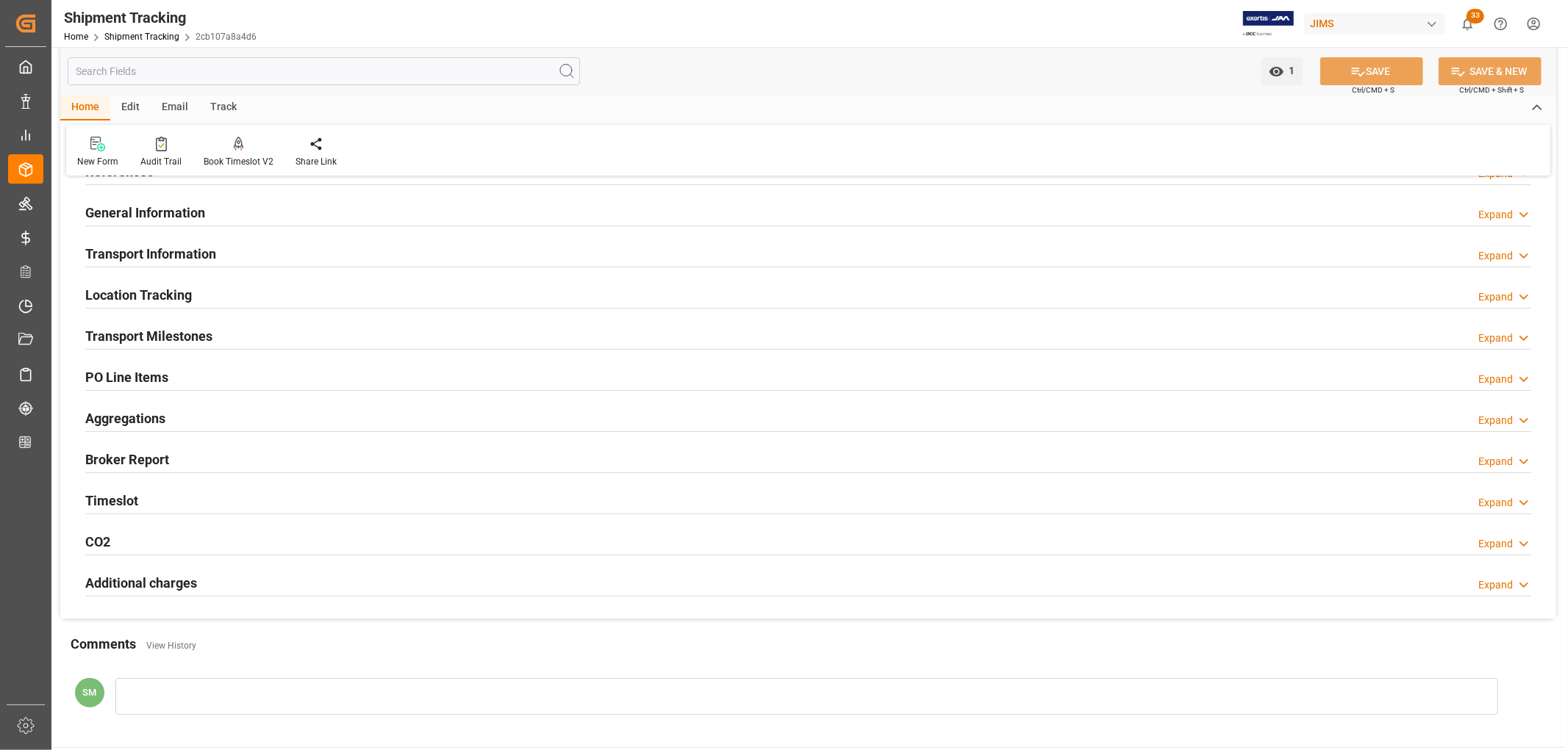
drag, startPoint x: 156, startPoint y: 333, endPoint x: 303, endPoint y: 337, distance: 147.1
click at [156, 333] on h2 "Transport Milestones" at bounding box center [149, 336] width 127 height 20
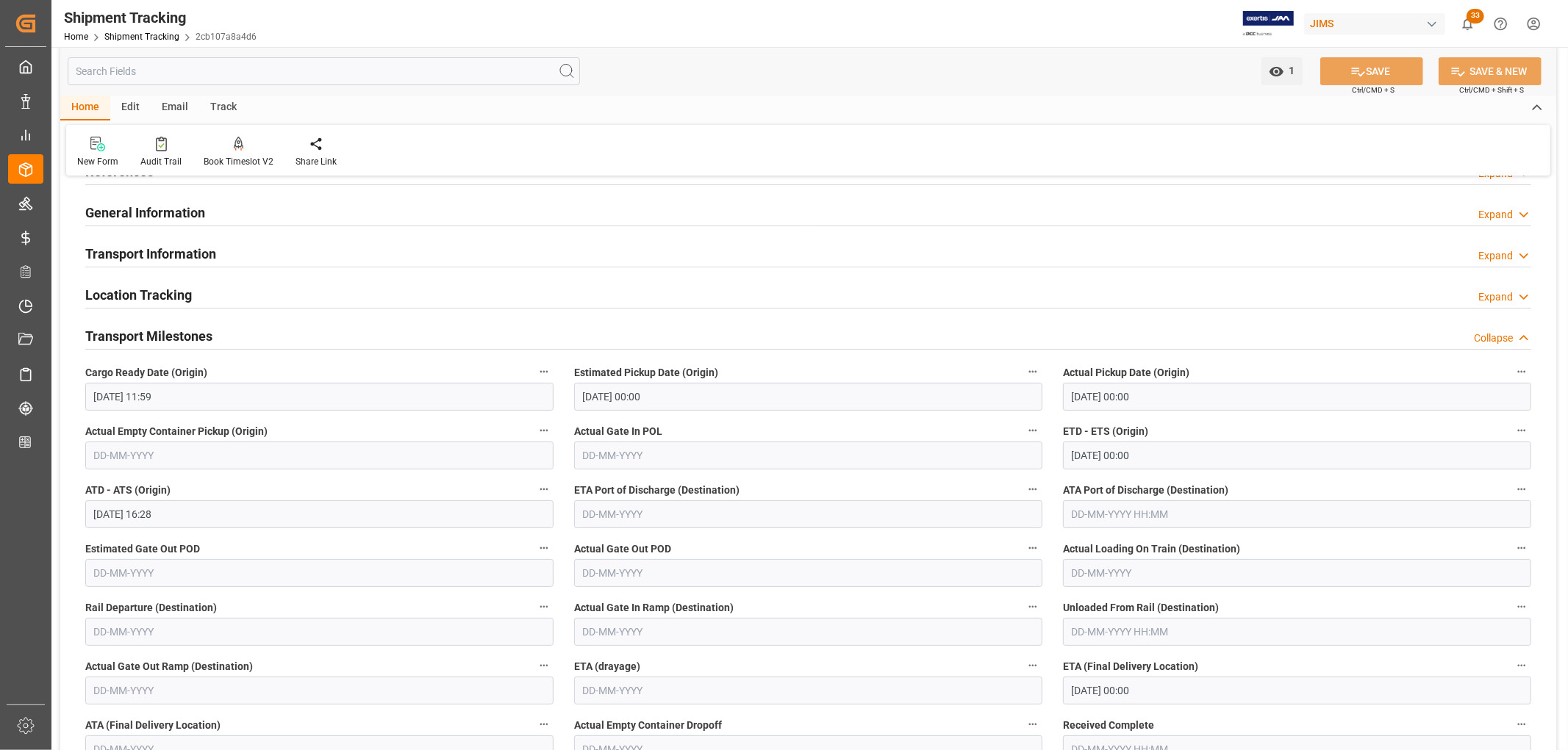
scroll to position [245, 0]
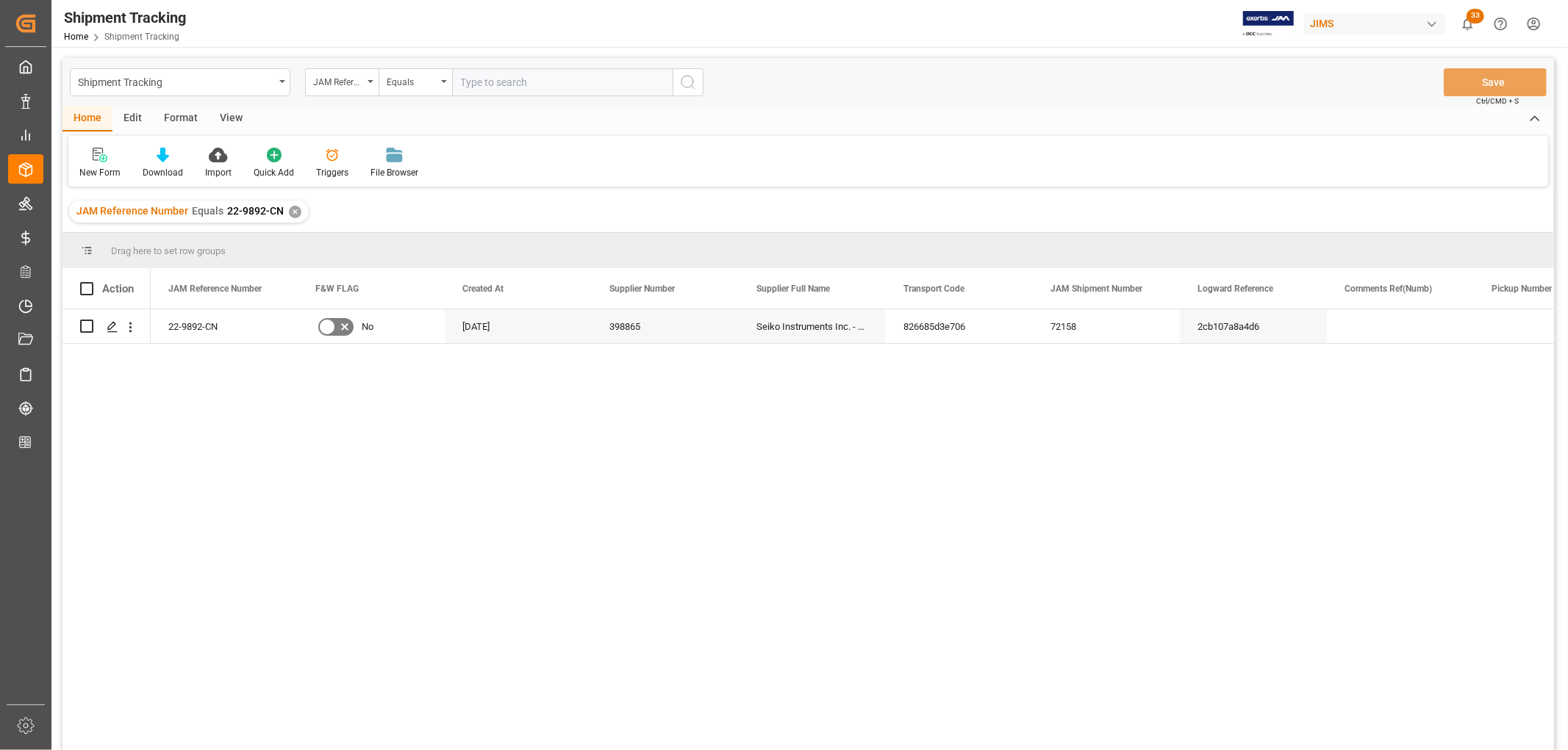
click at [295, 215] on div "✕" at bounding box center [295, 211] width 13 height 13
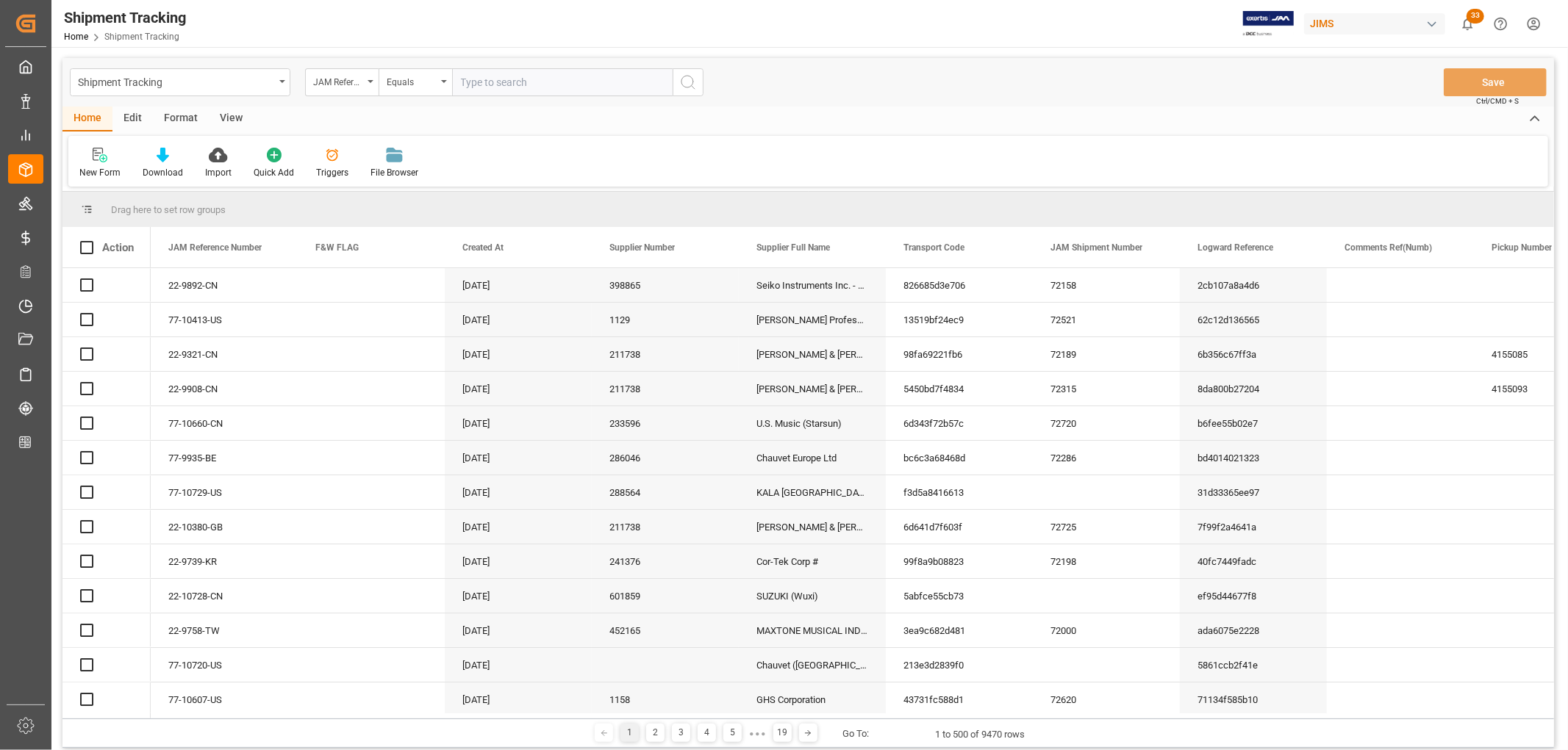
click at [481, 82] on input "text" at bounding box center [562, 82] width 221 height 27
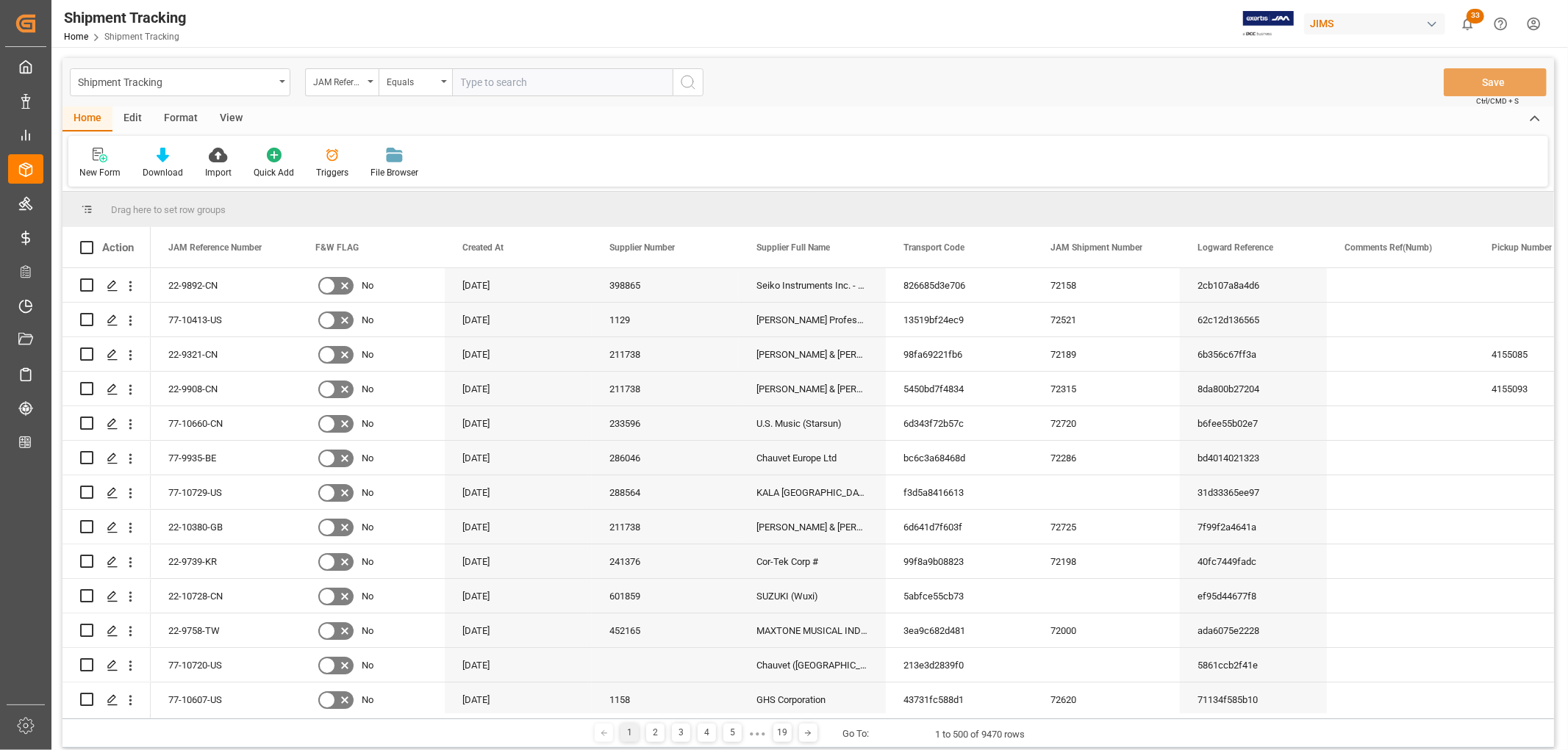
paste input "22-10181-MY"
type input "22-10181-MY"
drag, startPoint x: 684, startPoint y: 82, endPoint x: 1486, endPoint y: 244, distance: 818.2
click at [684, 81] on icon "search button" at bounding box center [688, 82] width 18 height 18
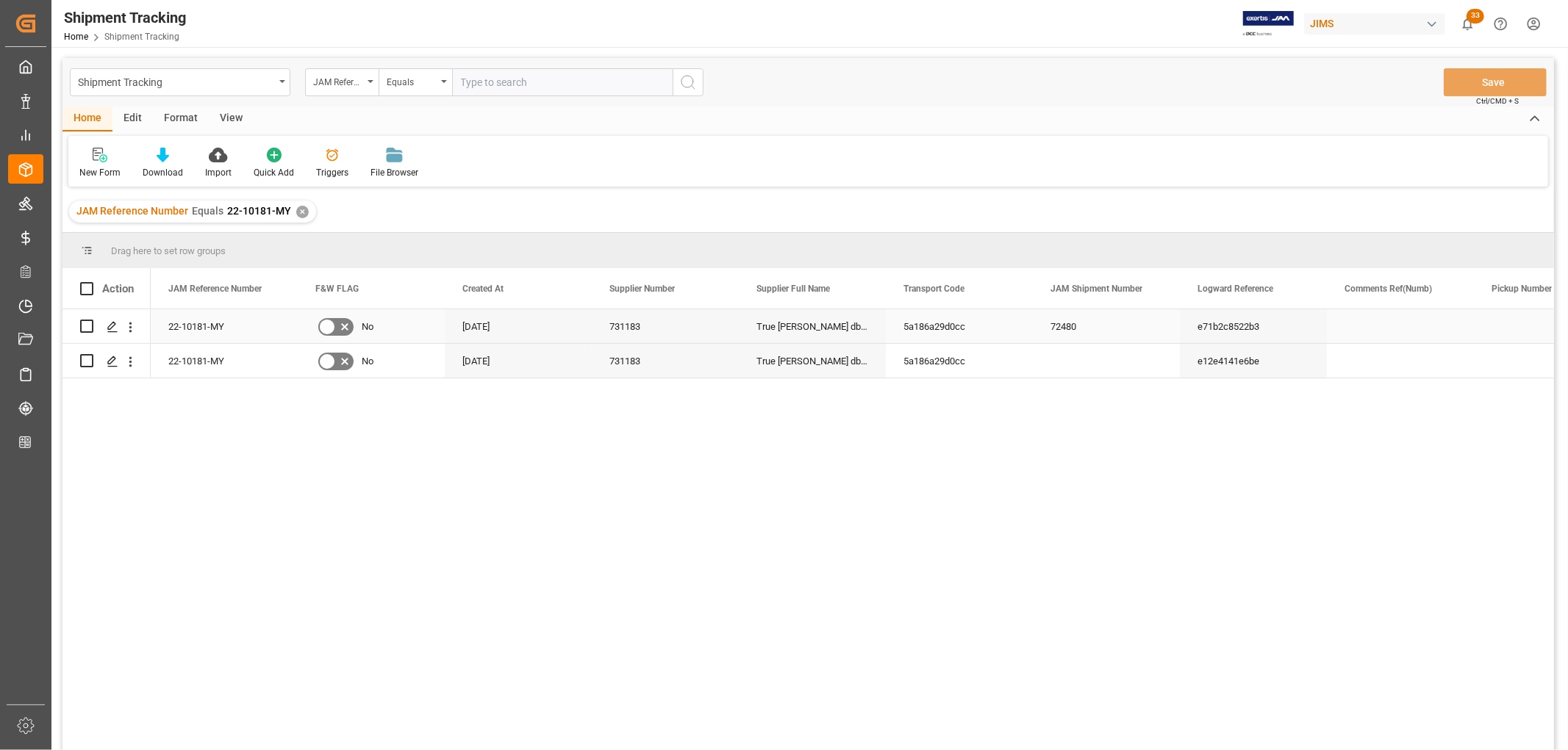
click at [820, 329] on div "True [PERSON_NAME] dba Bassboss" at bounding box center [812, 326] width 147 height 34
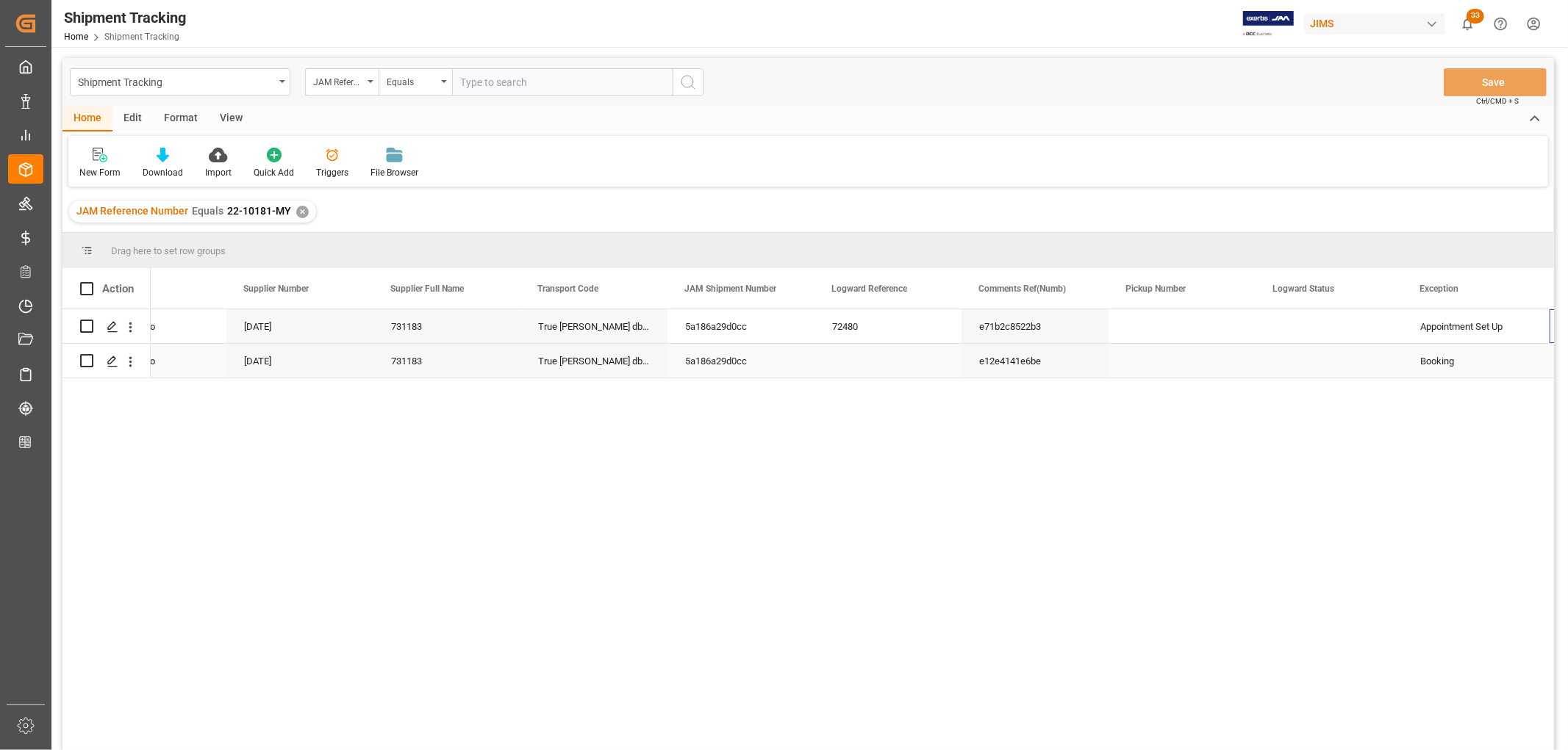
scroll to position [0, 365]
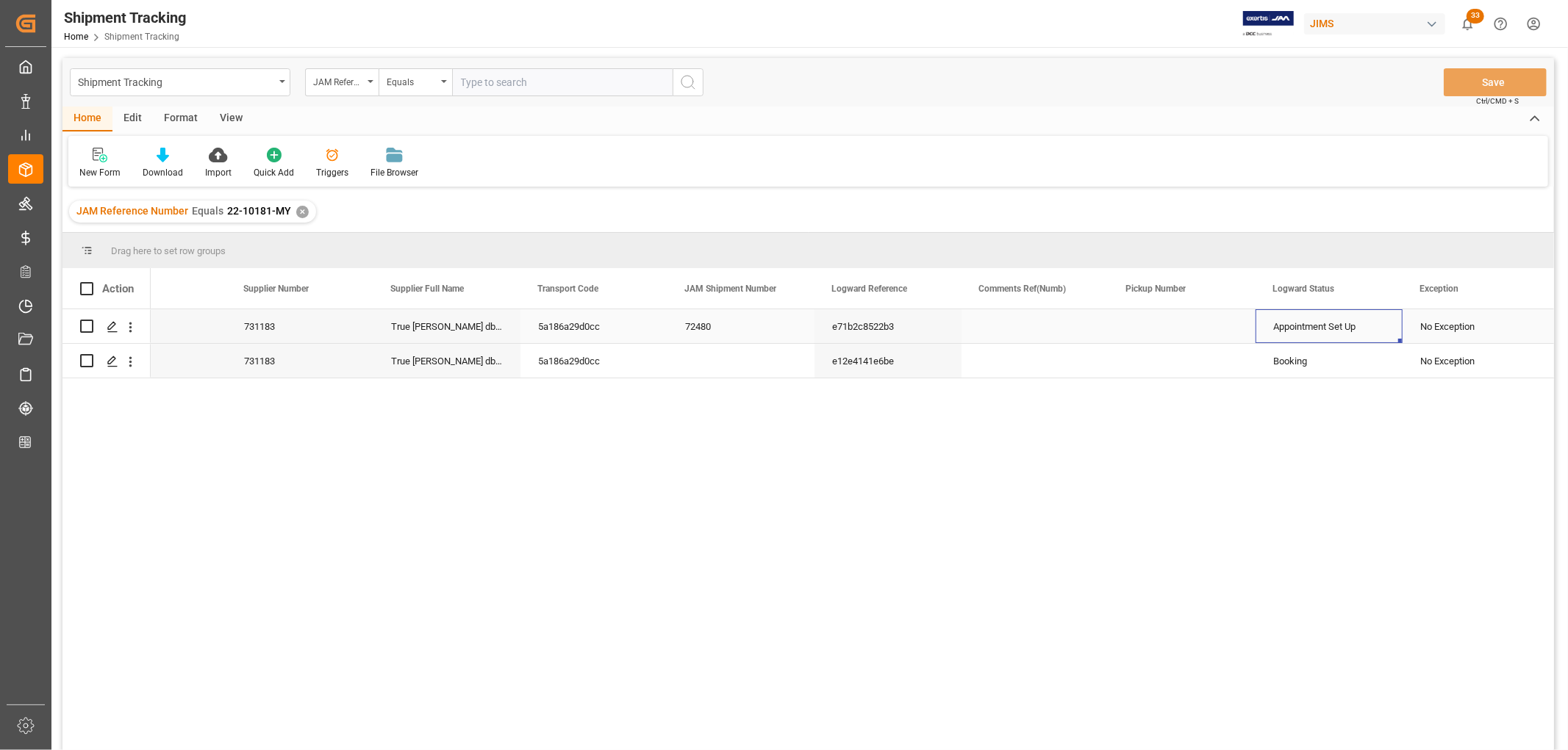
click at [1332, 328] on div "Appointment Set Up" at bounding box center [1329, 326] width 112 height 34
click at [133, 363] on icon "open menu" at bounding box center [131, 362] width 15 height 15
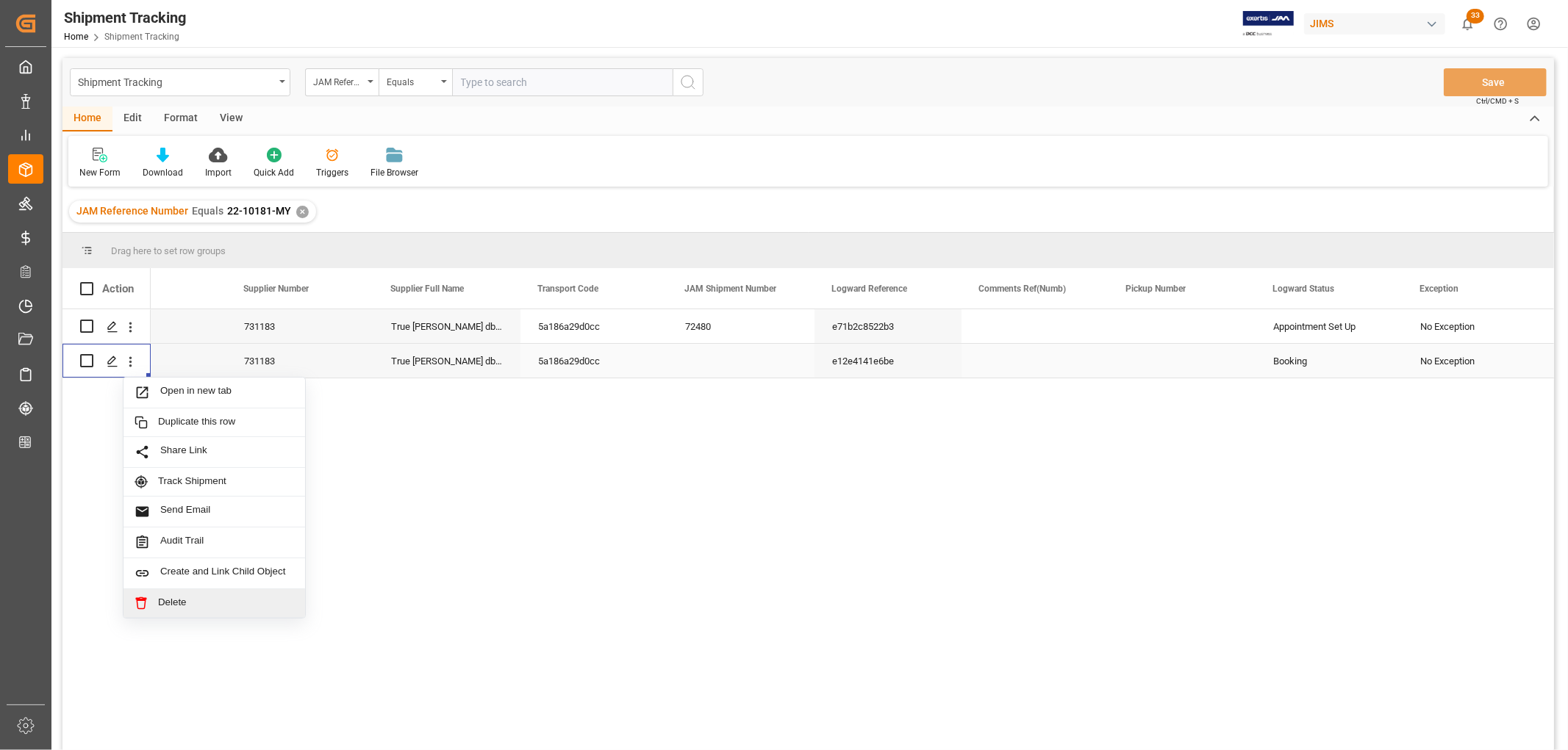
click at [167, 602] on span "Delete" at bounding box center [226, 602] width 136 height 13
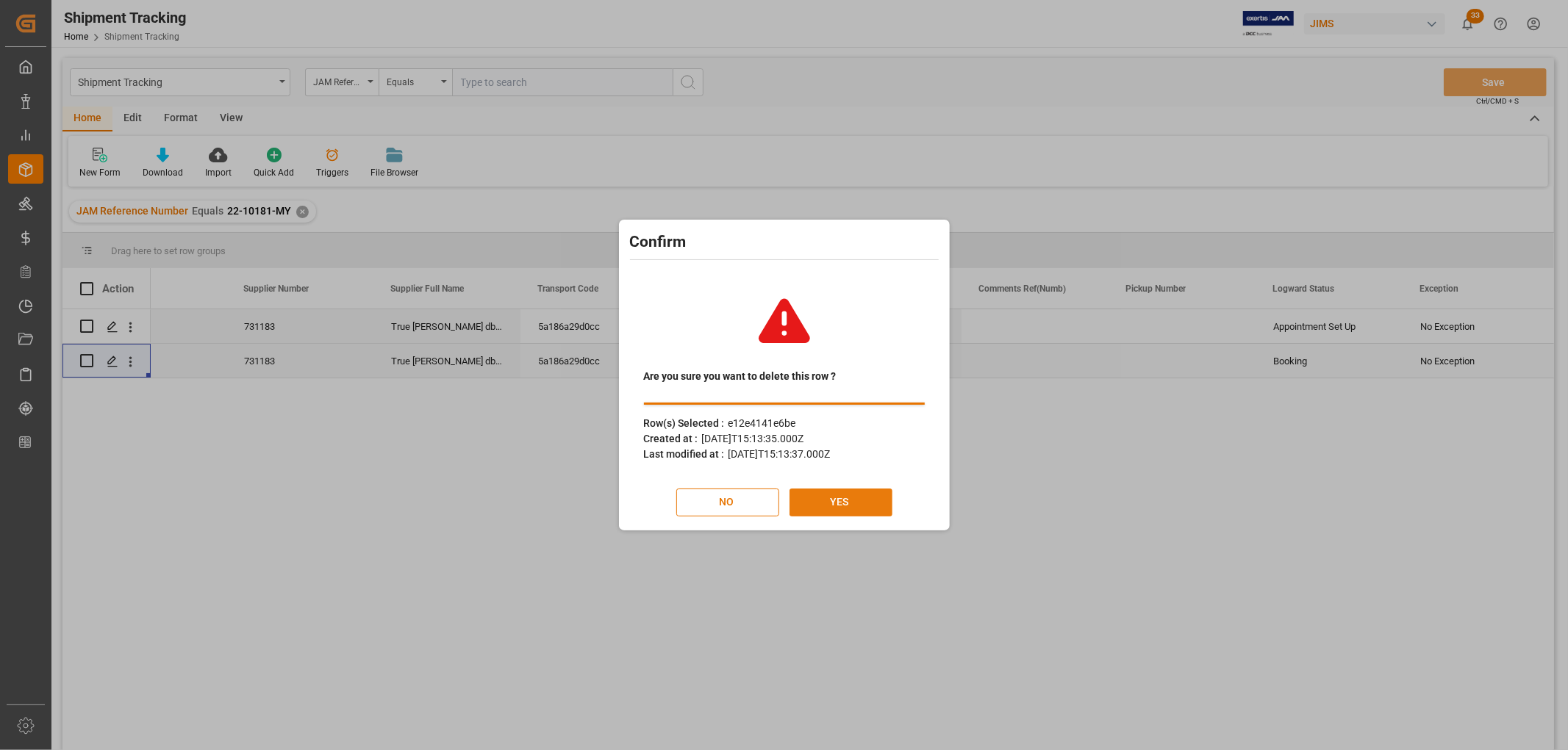
click at [822, 498] on button "YES" at bounding box center [841, 503] width 103 height 27
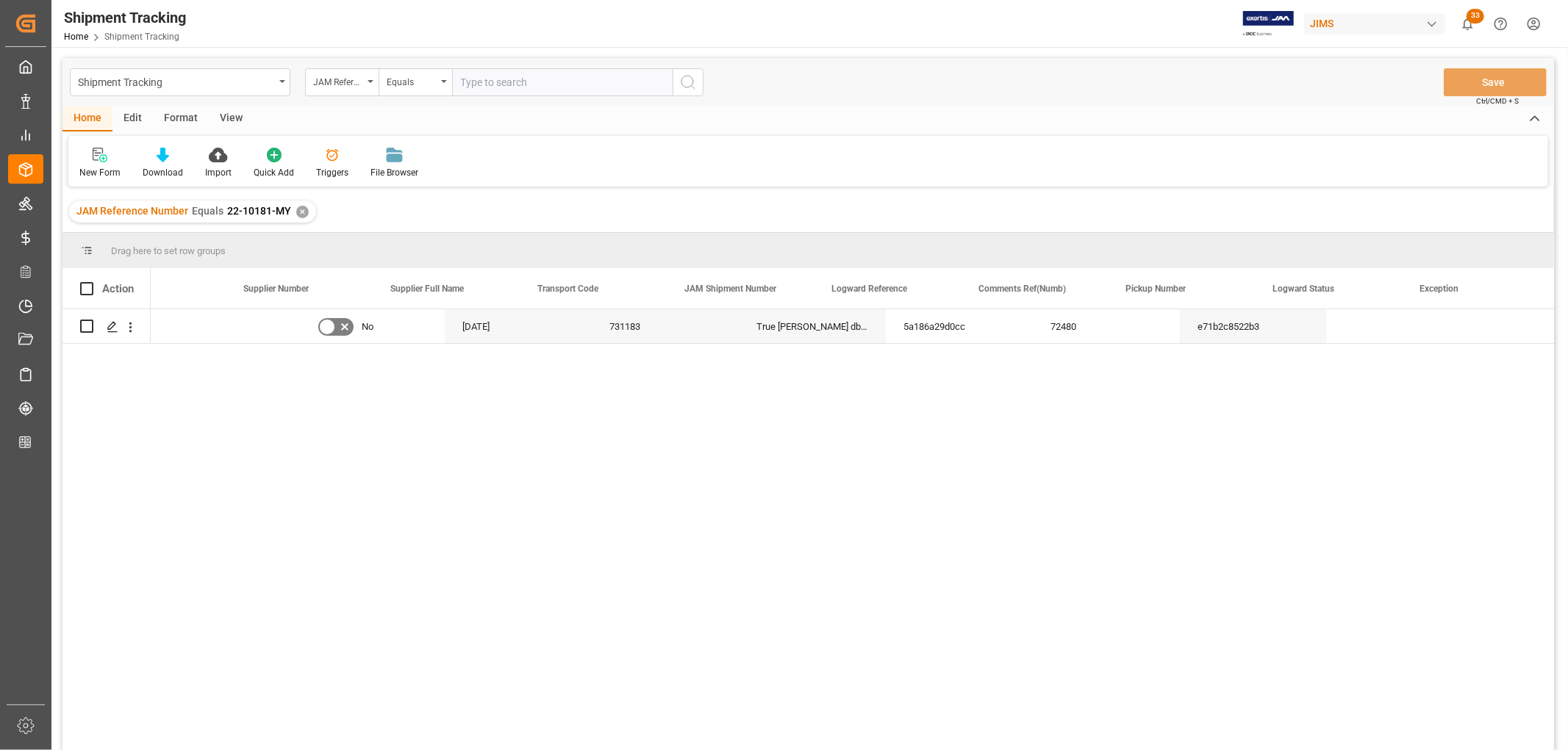
scroll to position [0, 365]
